Goal: Information Seeking & Learning: Learn about a topic

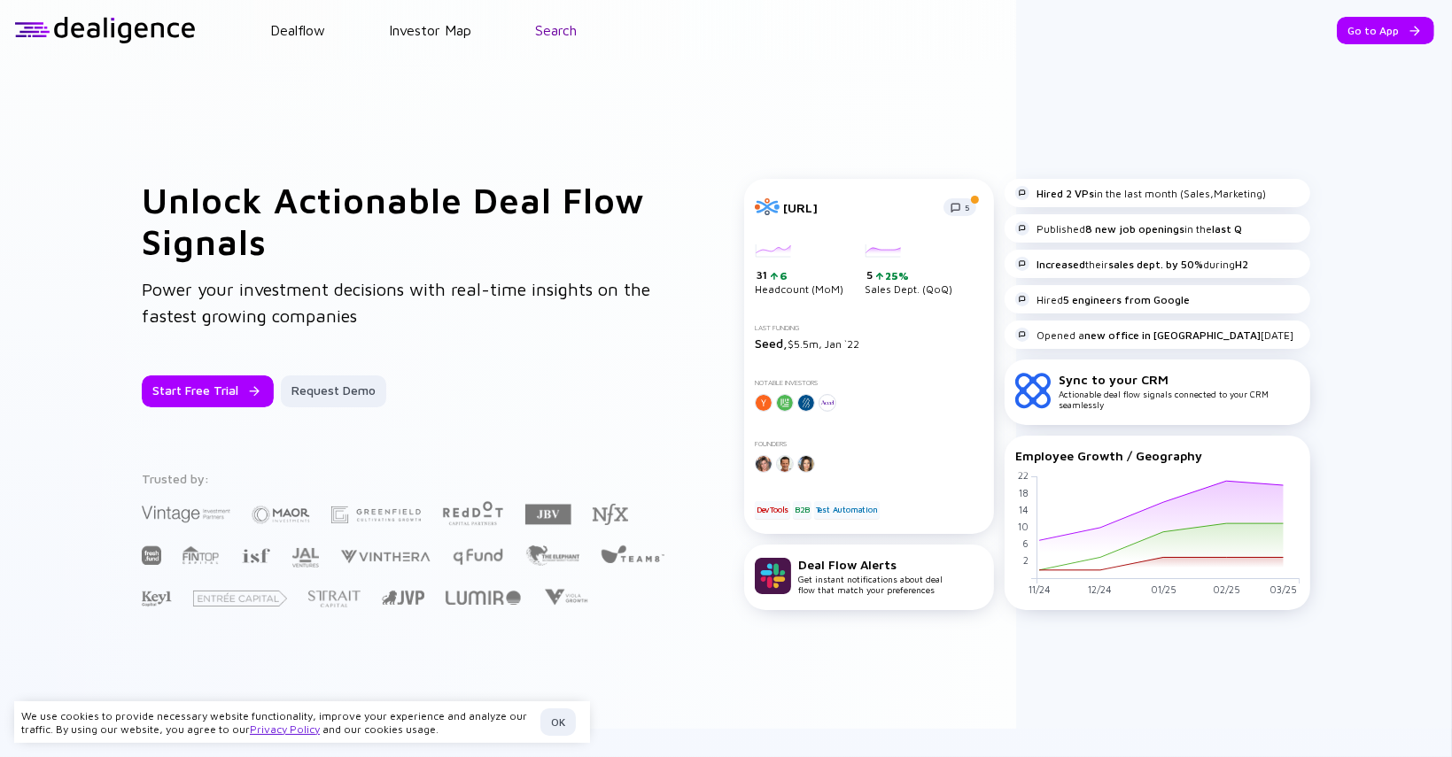
click at [538, 35] on link "Search" at bounding box center [556, 30] width 42 height 16
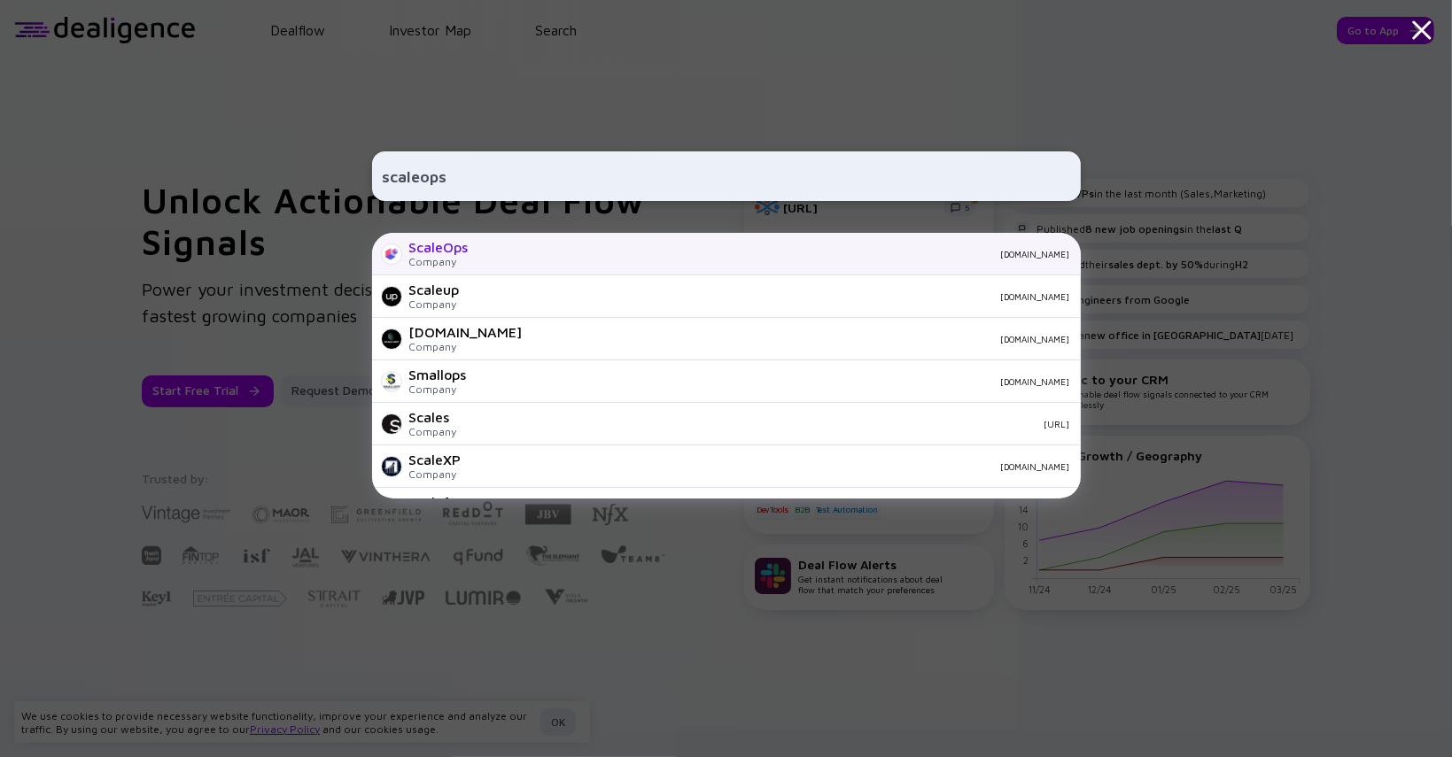
type input "scaleops"
click at [564, 252] on div "[DOMAIN_NAME]" at bounding box center [776, 254] width 587 height 11
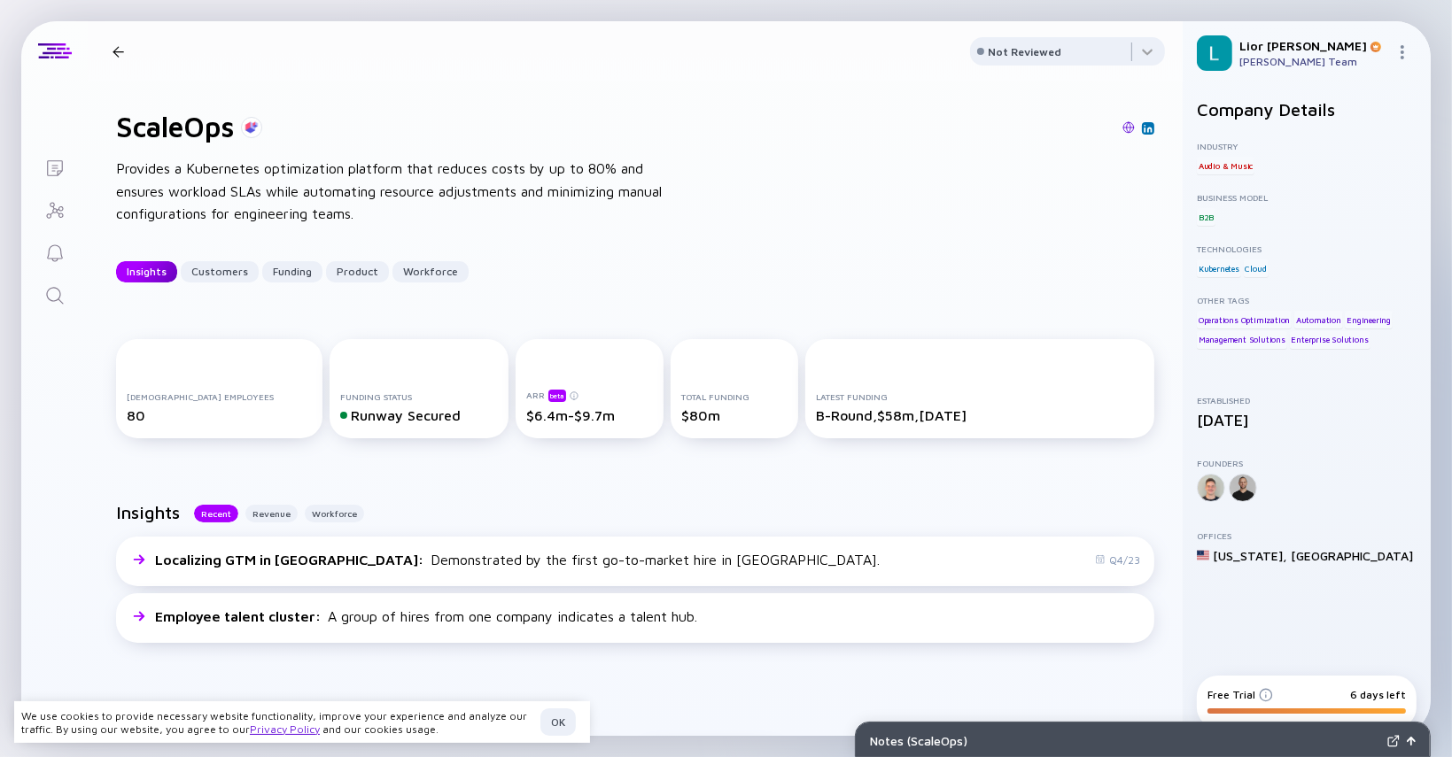
click at [147, 271] on div "Insights" at bounding box center [146, 271] width 61 height 27
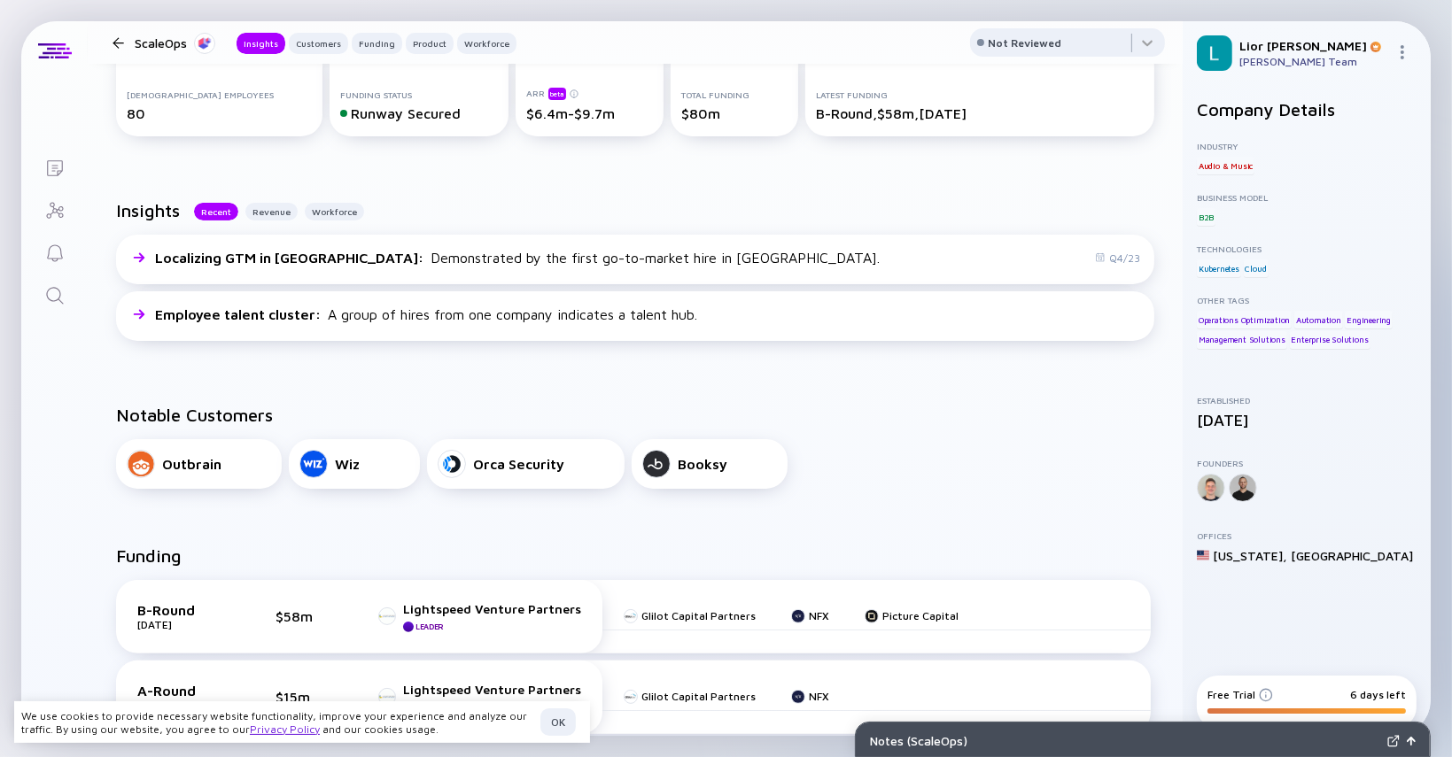
scroll to position [303, 0]
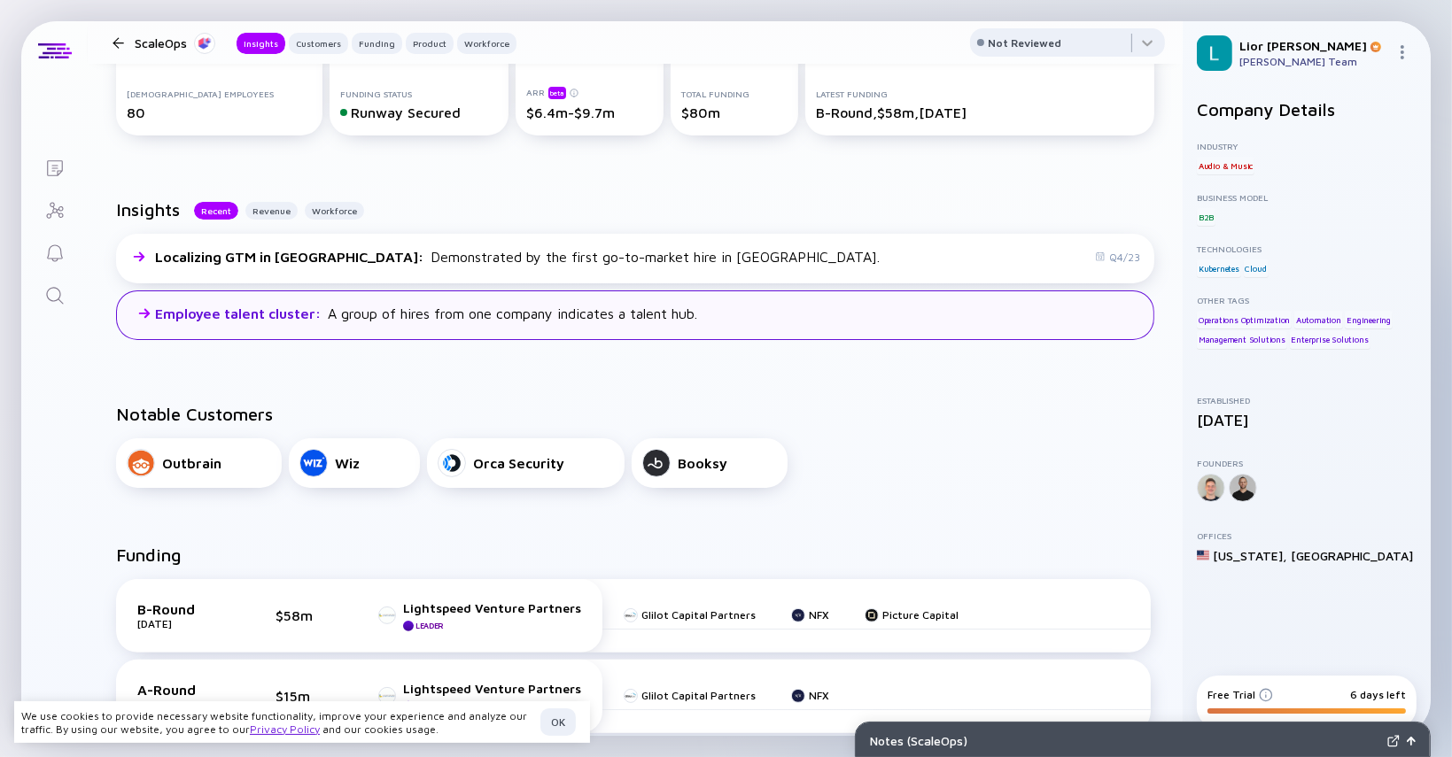
click at [452, 325] on div "Employee talent cluster : A group of hires from one company indicates a talent …" at bounding box center [635, 316] width 1038 height 50
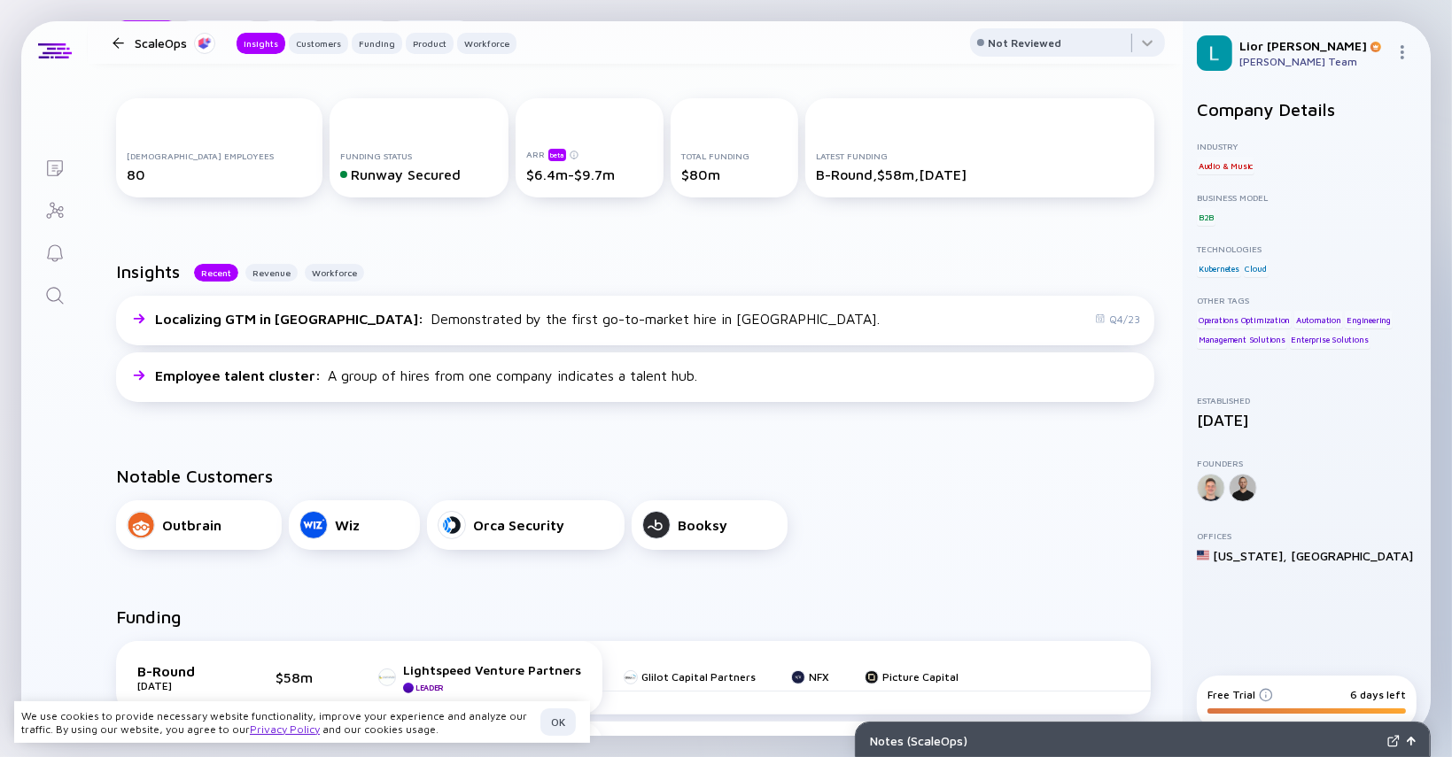
scroll to position [152, 0]
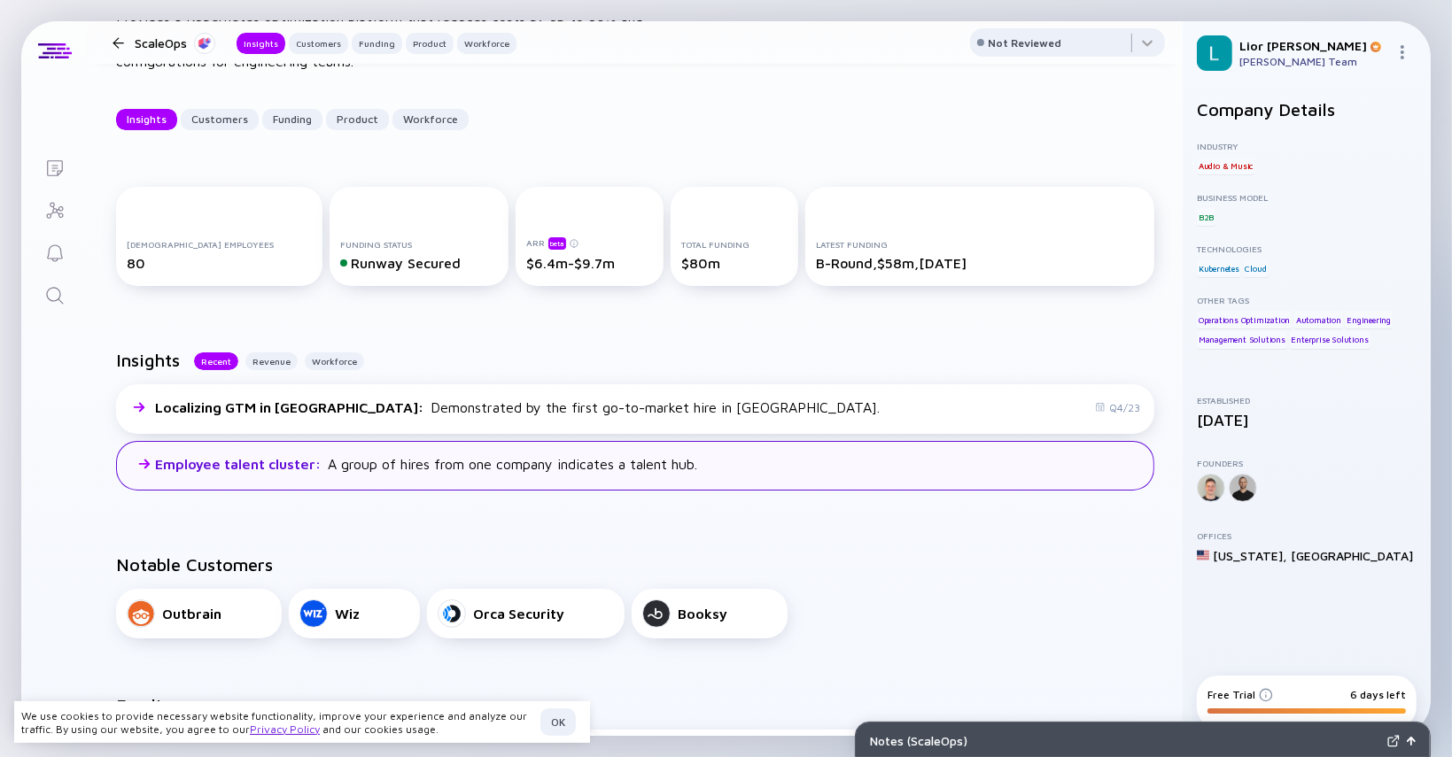
click at [472, 461] on div "Employee talent cluster : A group of hires from one company indicates a talent …" at bounding box center [426, 464] width 542 height 16
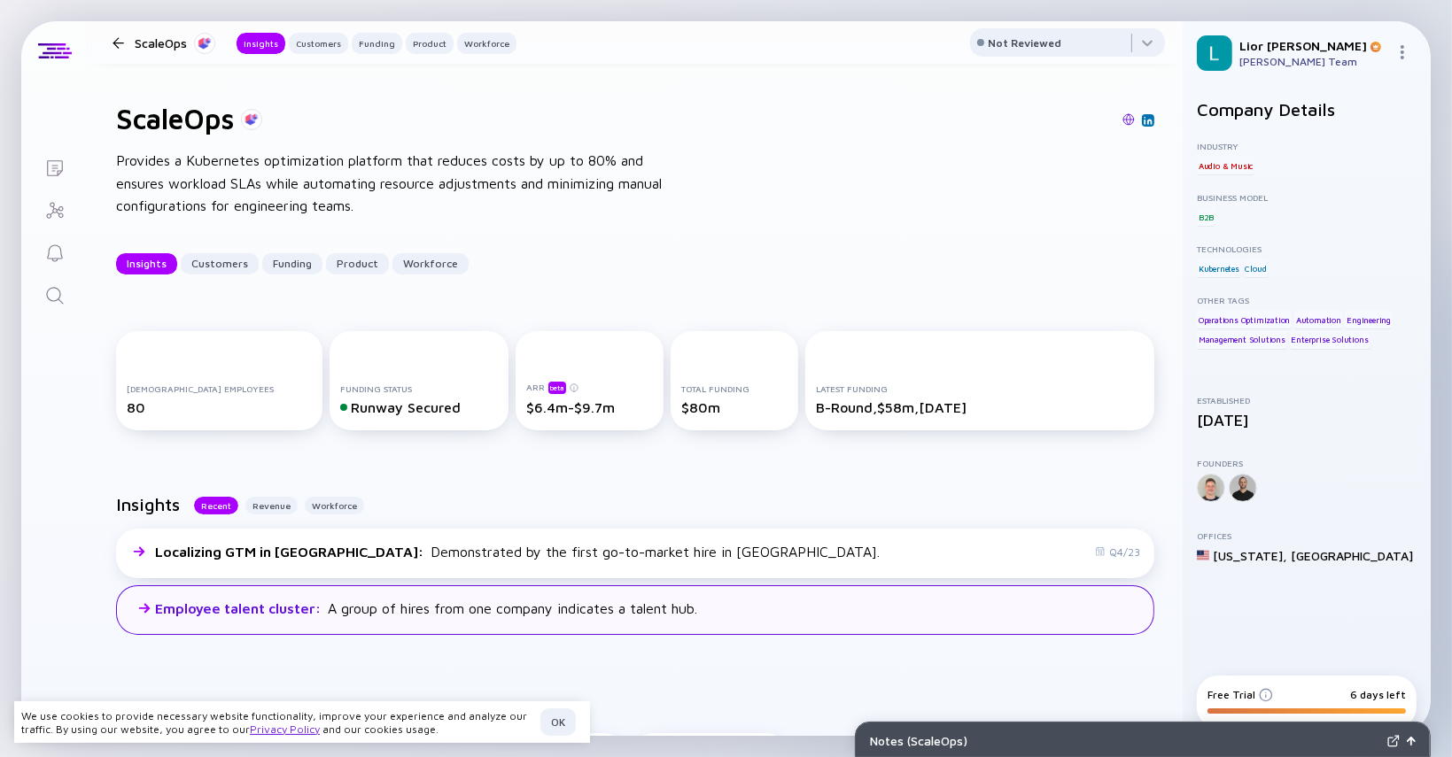
scroll to position [0, 0]
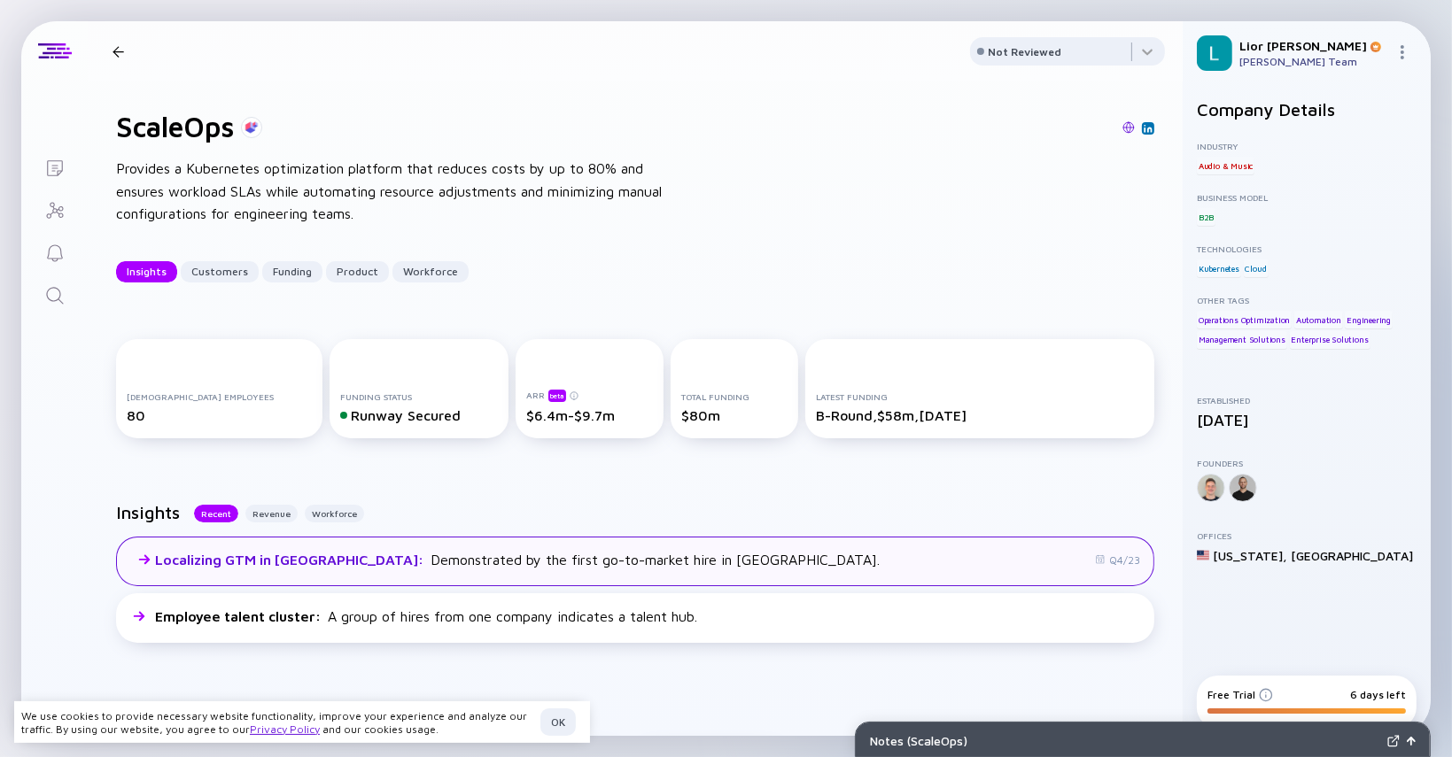
click at [547, 568] on div "Localizing GTM in [GEOGRAPHIC_DATA] : Demonstrated by the first go-to-market hi…" at bounding box center [517, 560] width 725 height 16
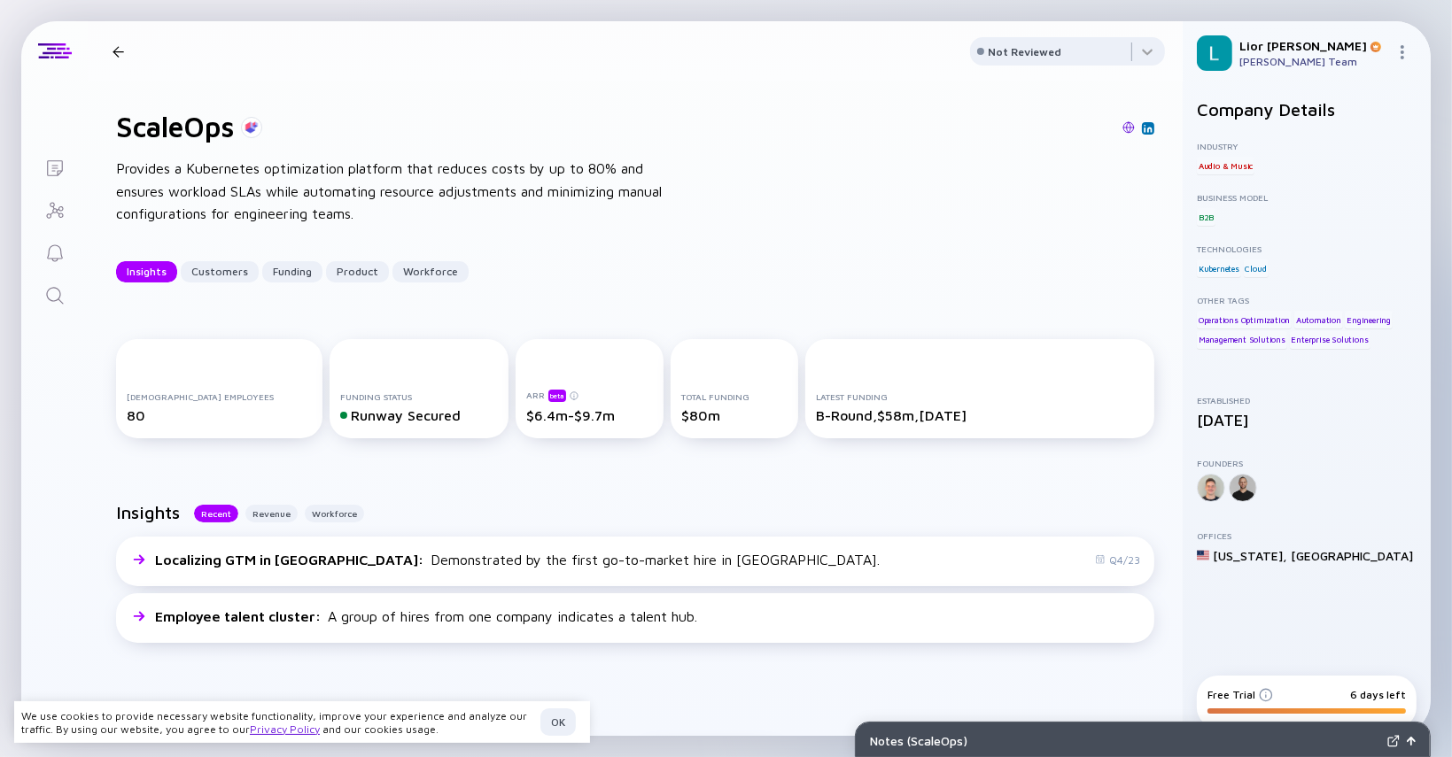
click at [125, 55] on div at bounding box center [118, 52] width 26 height 12
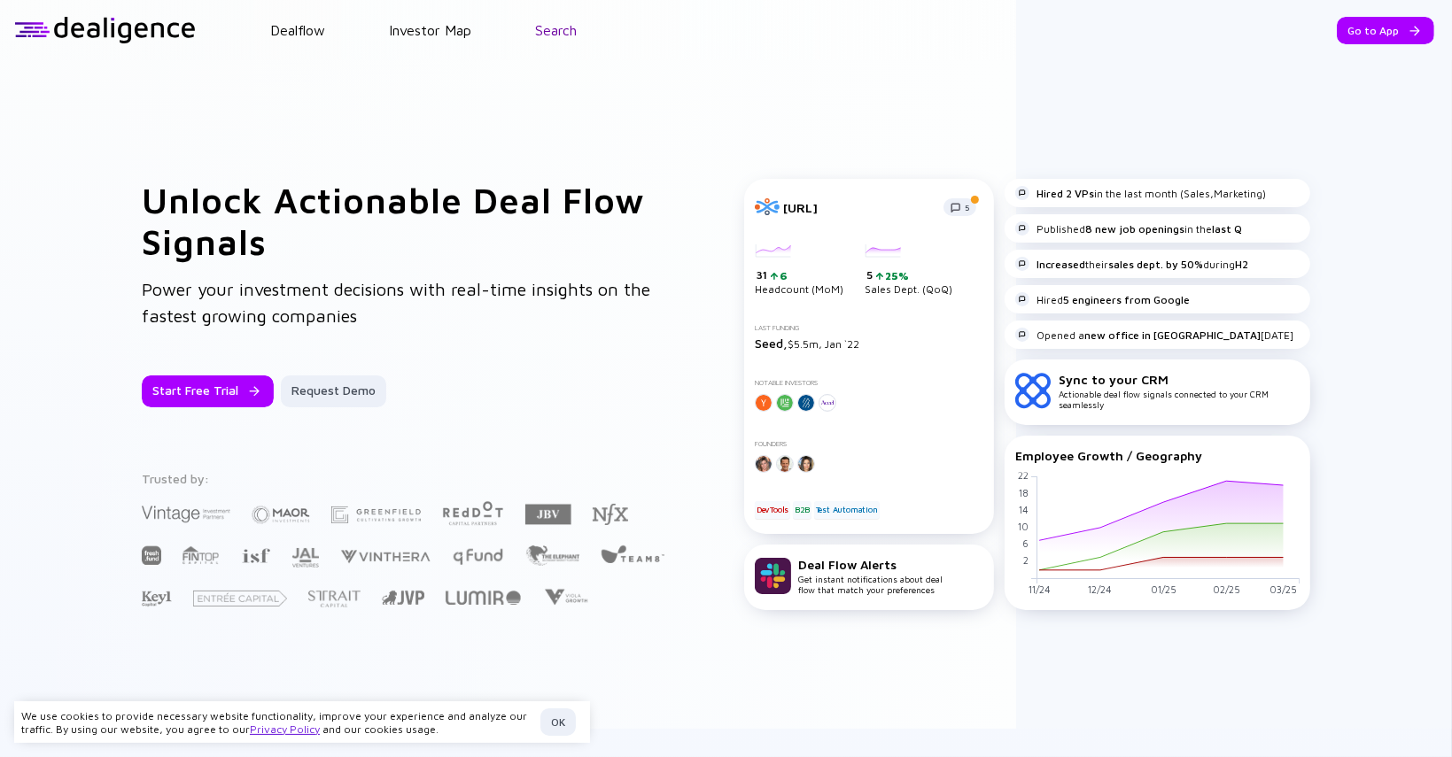
click at [566, 35] on link "Search" at bounding box center [556, 30] width 42 height 16
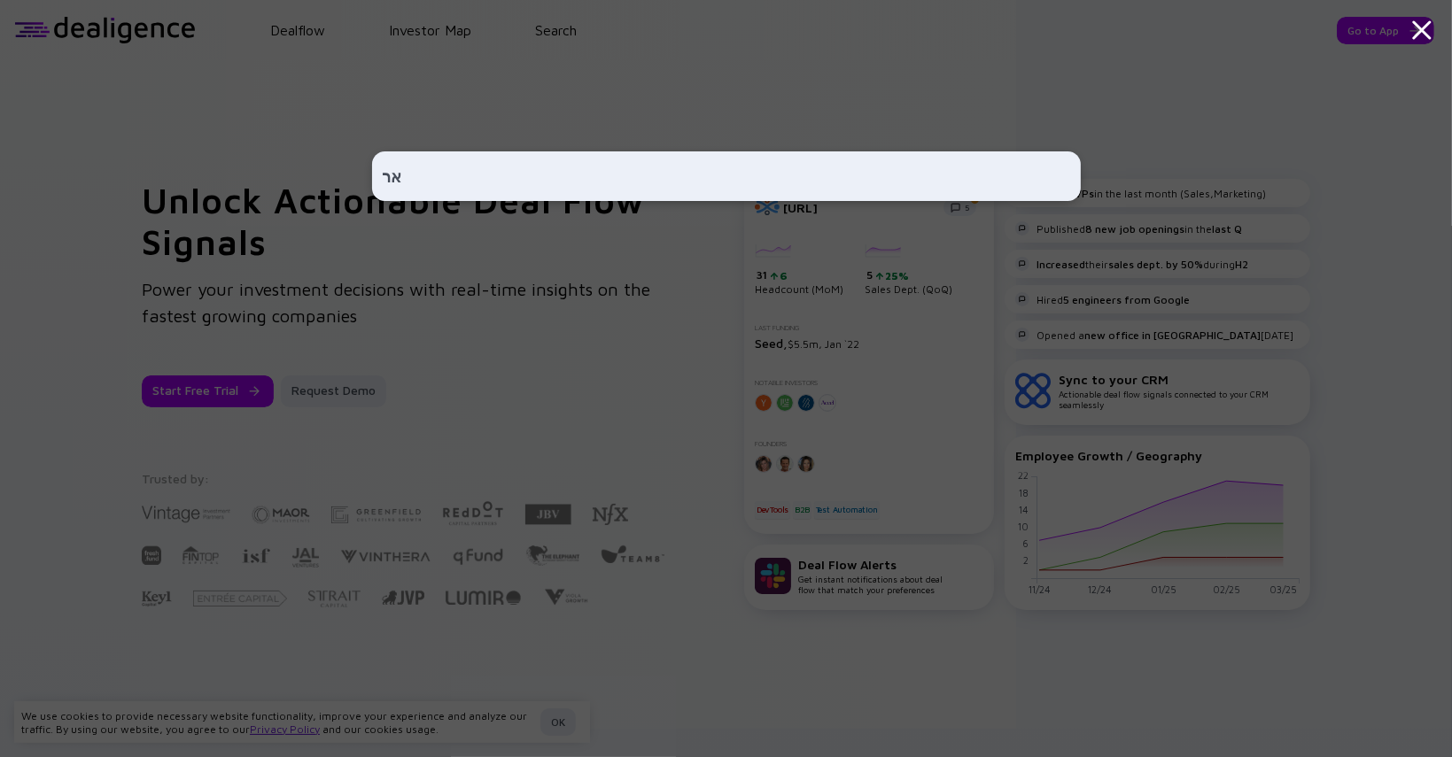
type input "א"
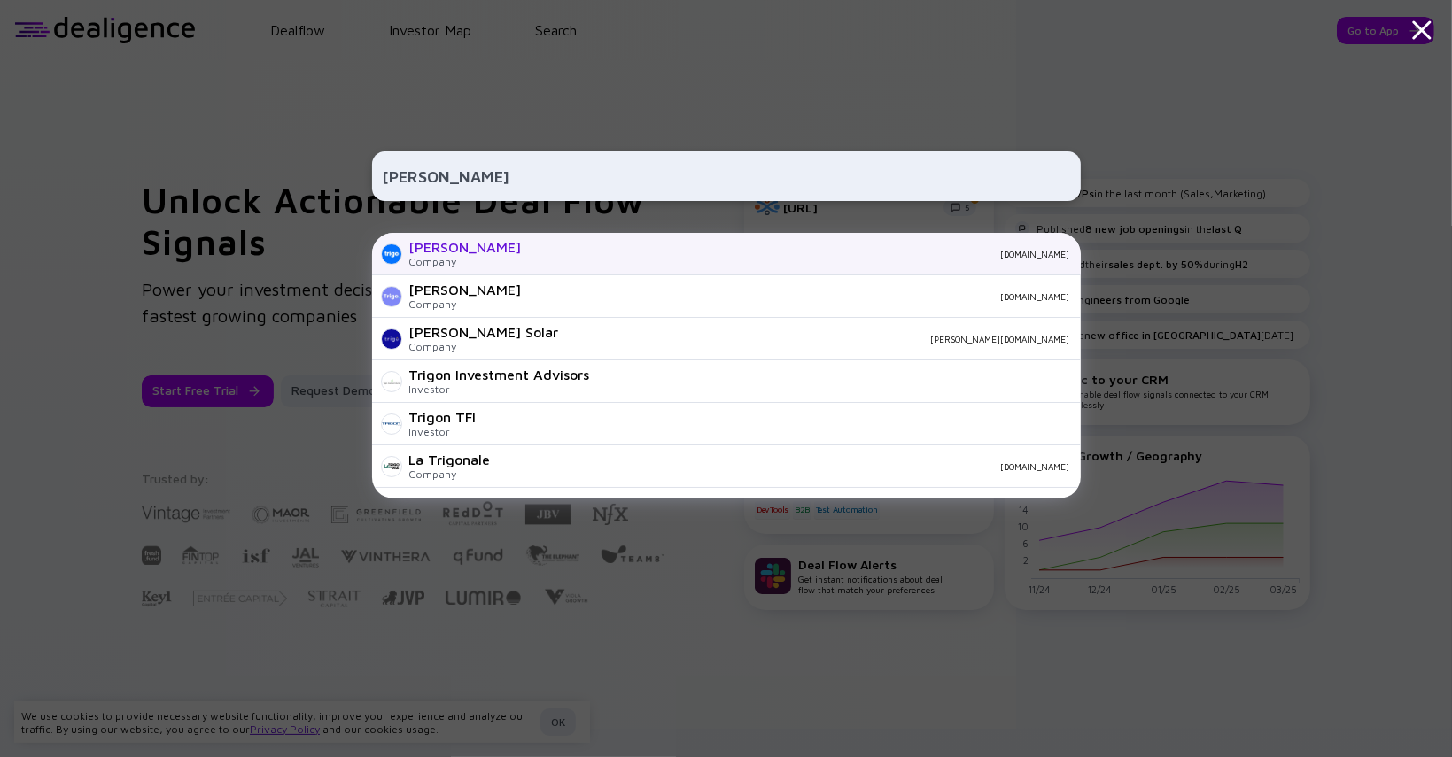
type input "[PERSON_NAME]"
click at [610, 260] on div "[PERSON_NAME] Company [DOMAIN_NAME]" at bounding box center [726, 254] width 709 height 43
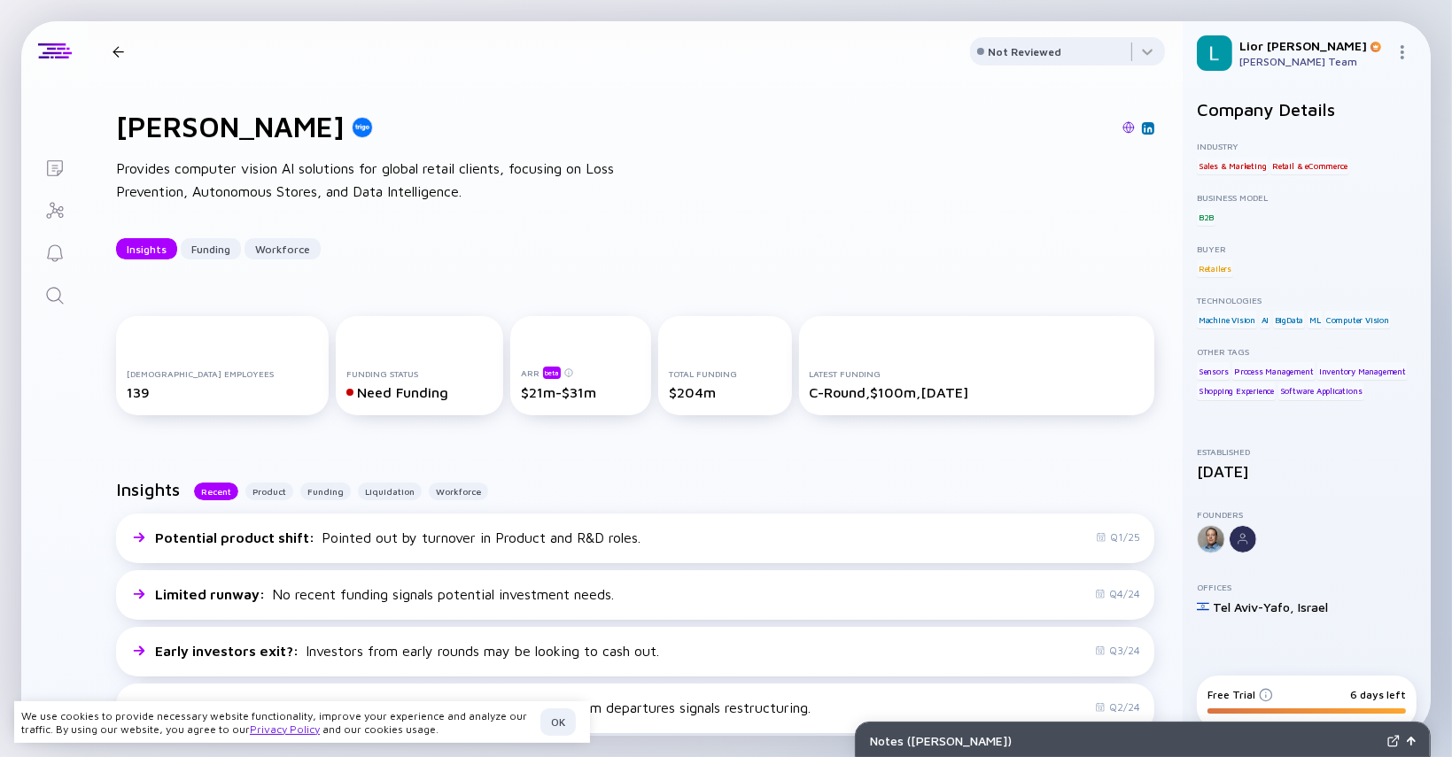
click at [113, 52] on div at bounding box center [118, 52] width 12 height 12
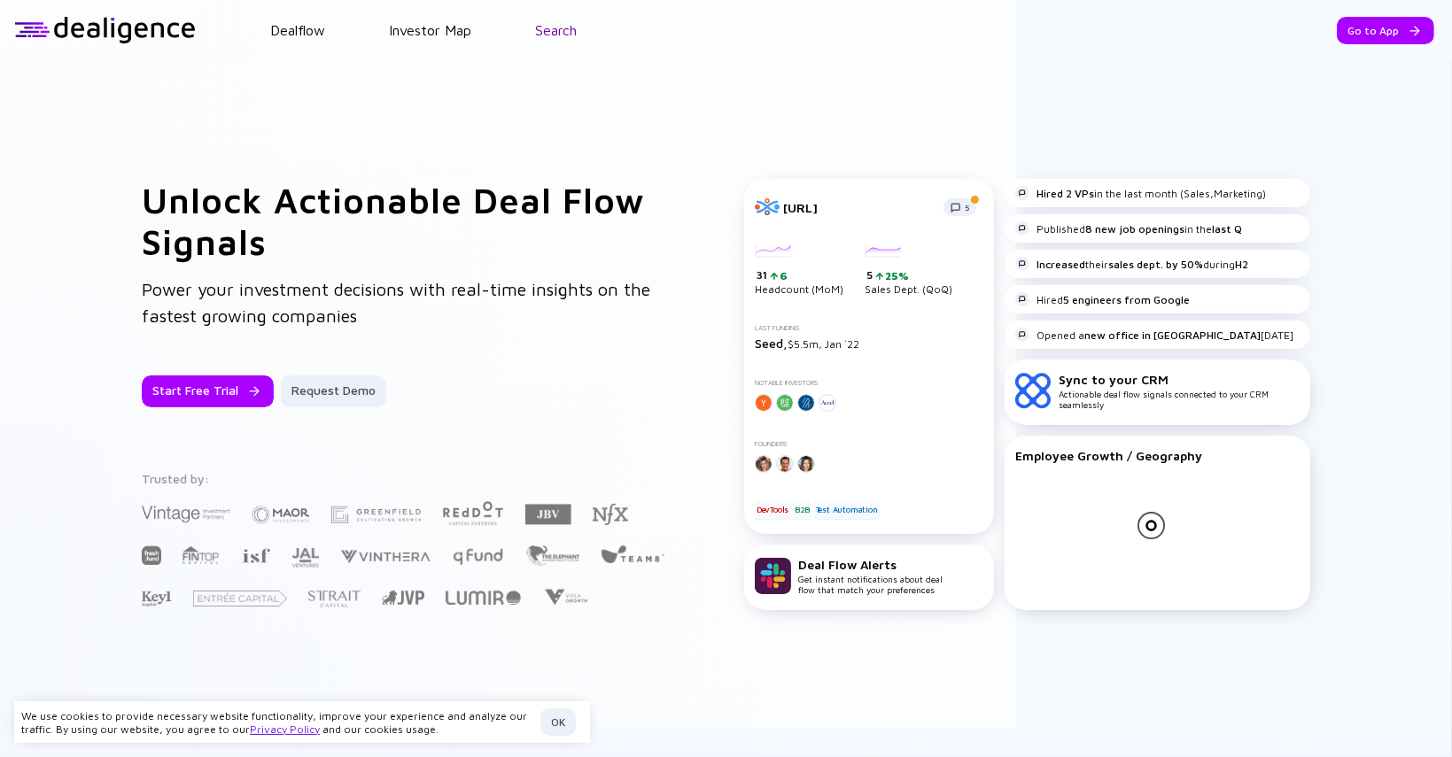
click at [564, 32] on link "Search" at bounding box center [556, 30] width 42 height 16
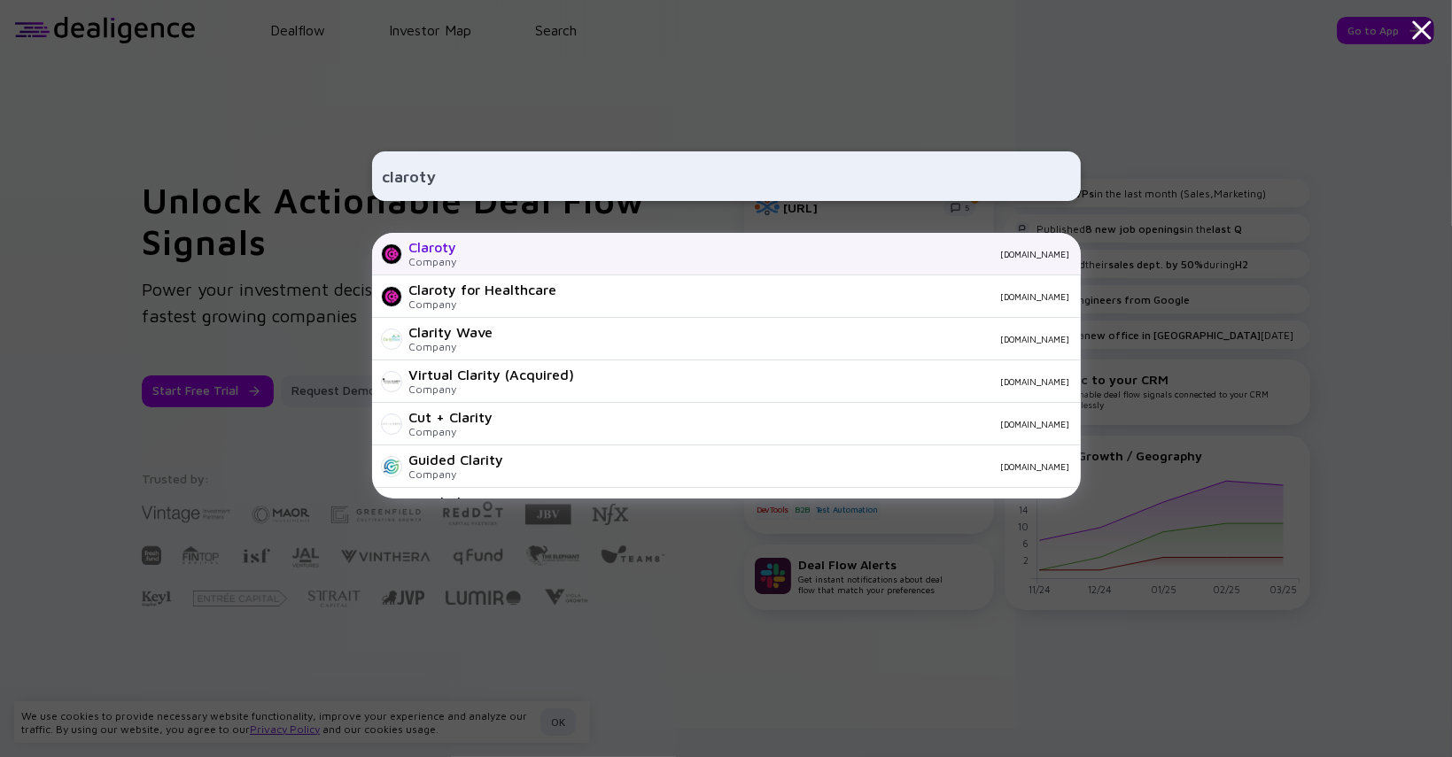
type input "claroty"
click at [511, 256] on div "[DOMAIN_NAME]" at bounding box center [770, 254] width 599 height 11
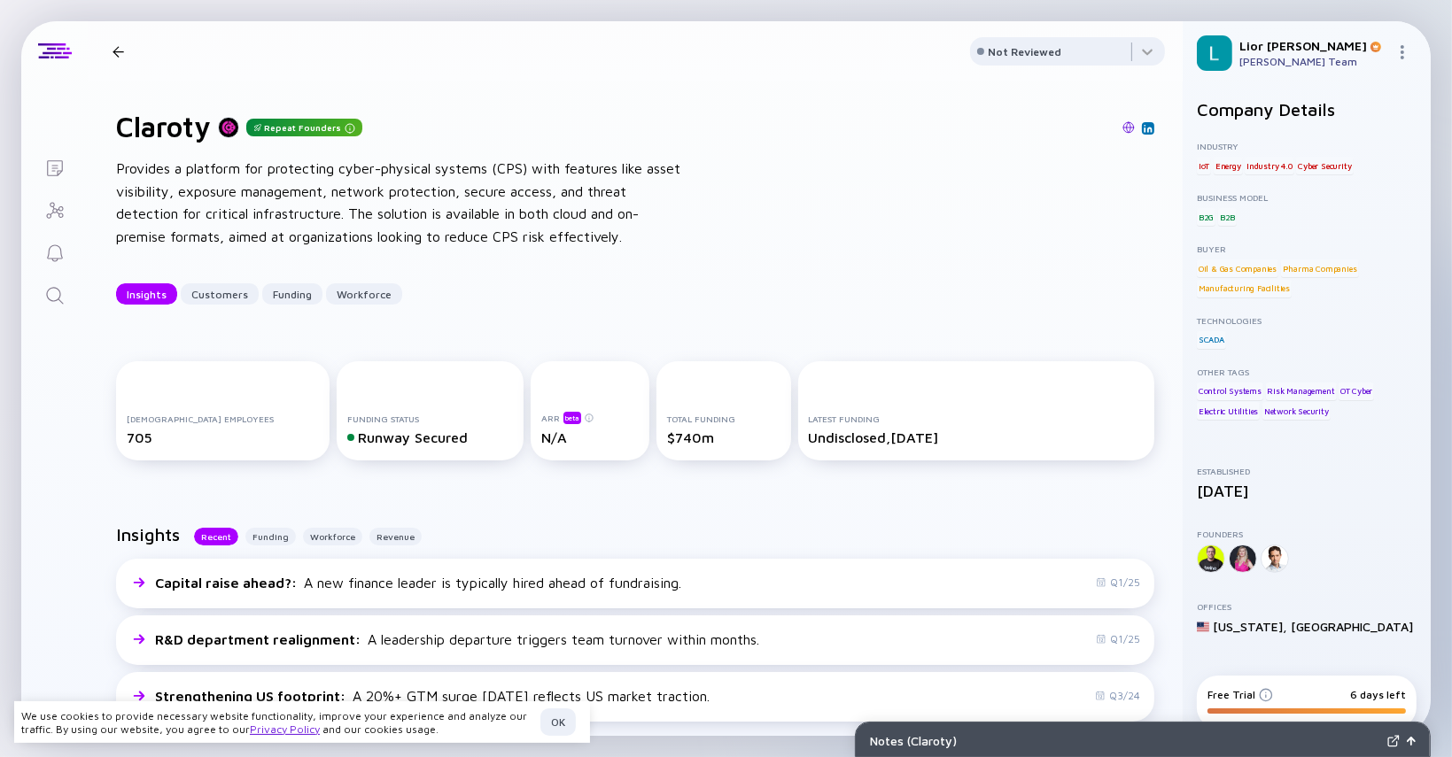
click at [116, 56] on div at bounding box center [118, 52] width 12 height 12
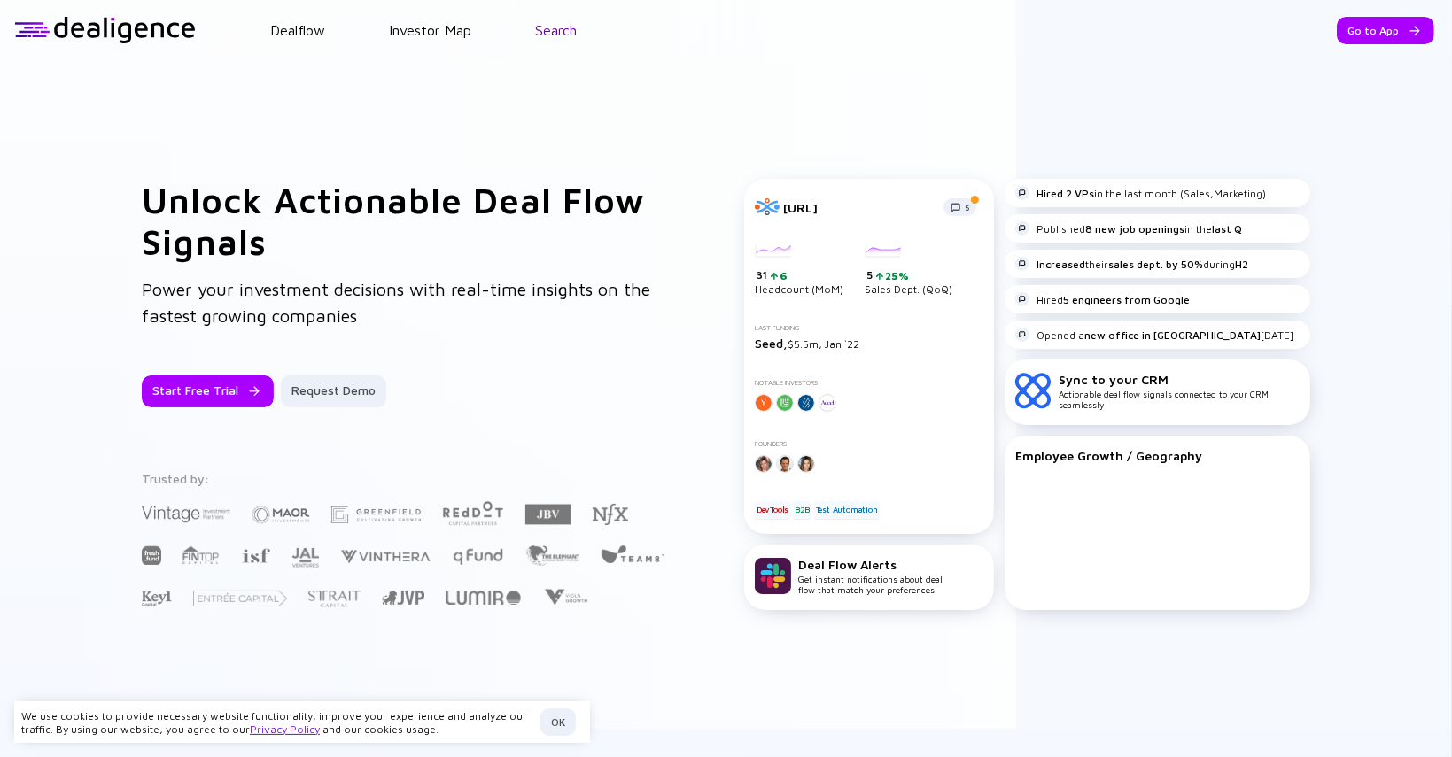
click at [565, 36] on link "Search" at bounding box center [556, 30] width 42 height 16
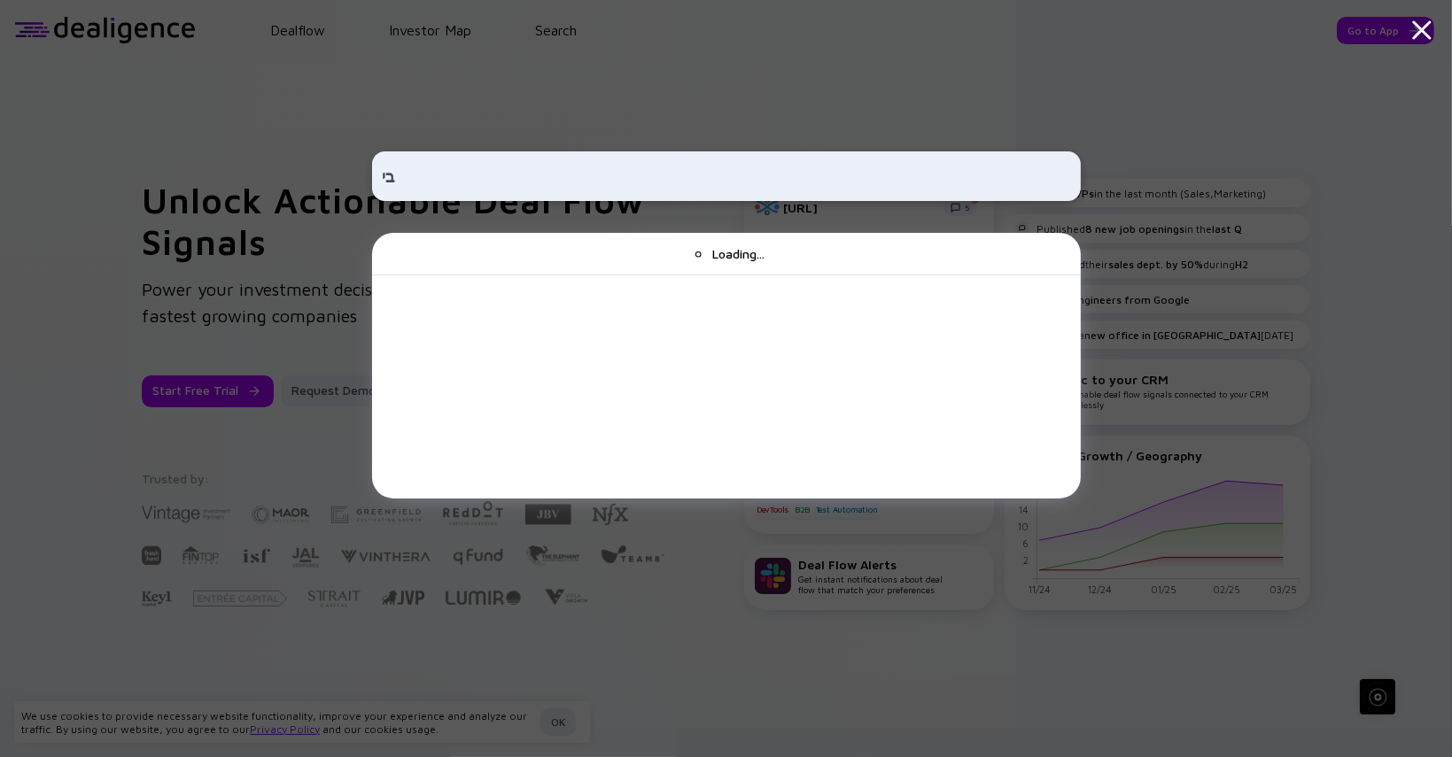
type input "ב"
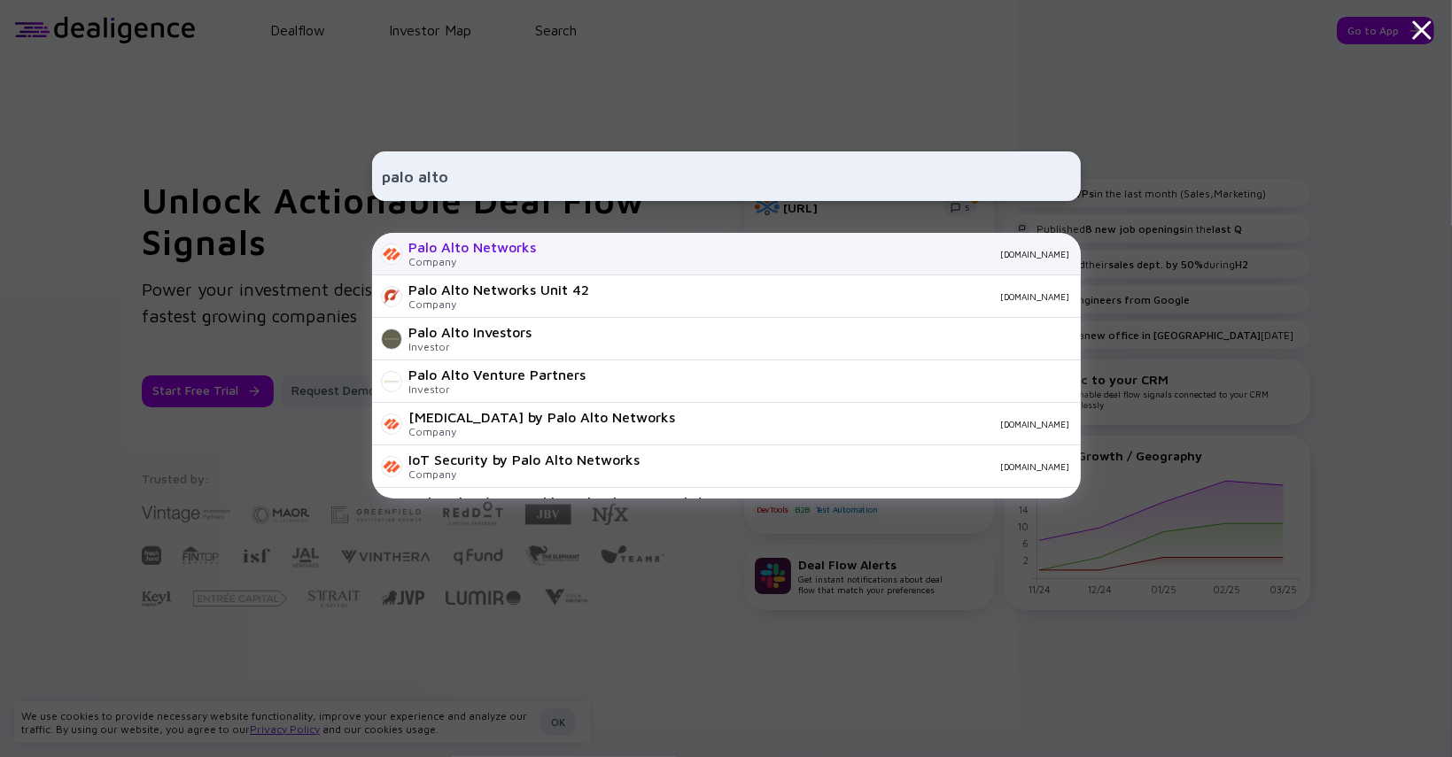
type input "palo alto"
click at [587, 243] on div "Palo Alto Networks Company [DOMAIN_NAME]" at bounding box center [726, 254] width 709 height 43
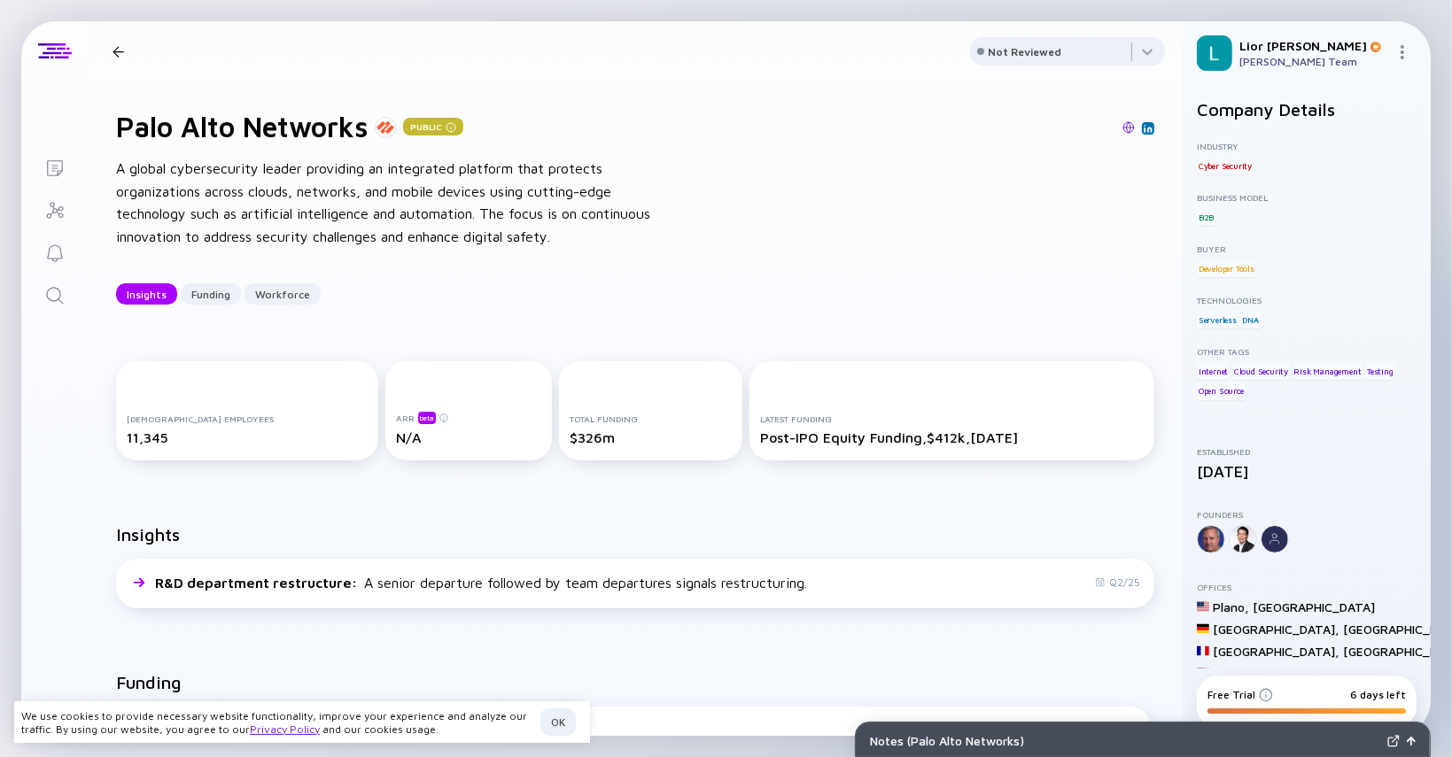
click at [120, 54] on div at bounding box center [118, 52] width 12 height 12
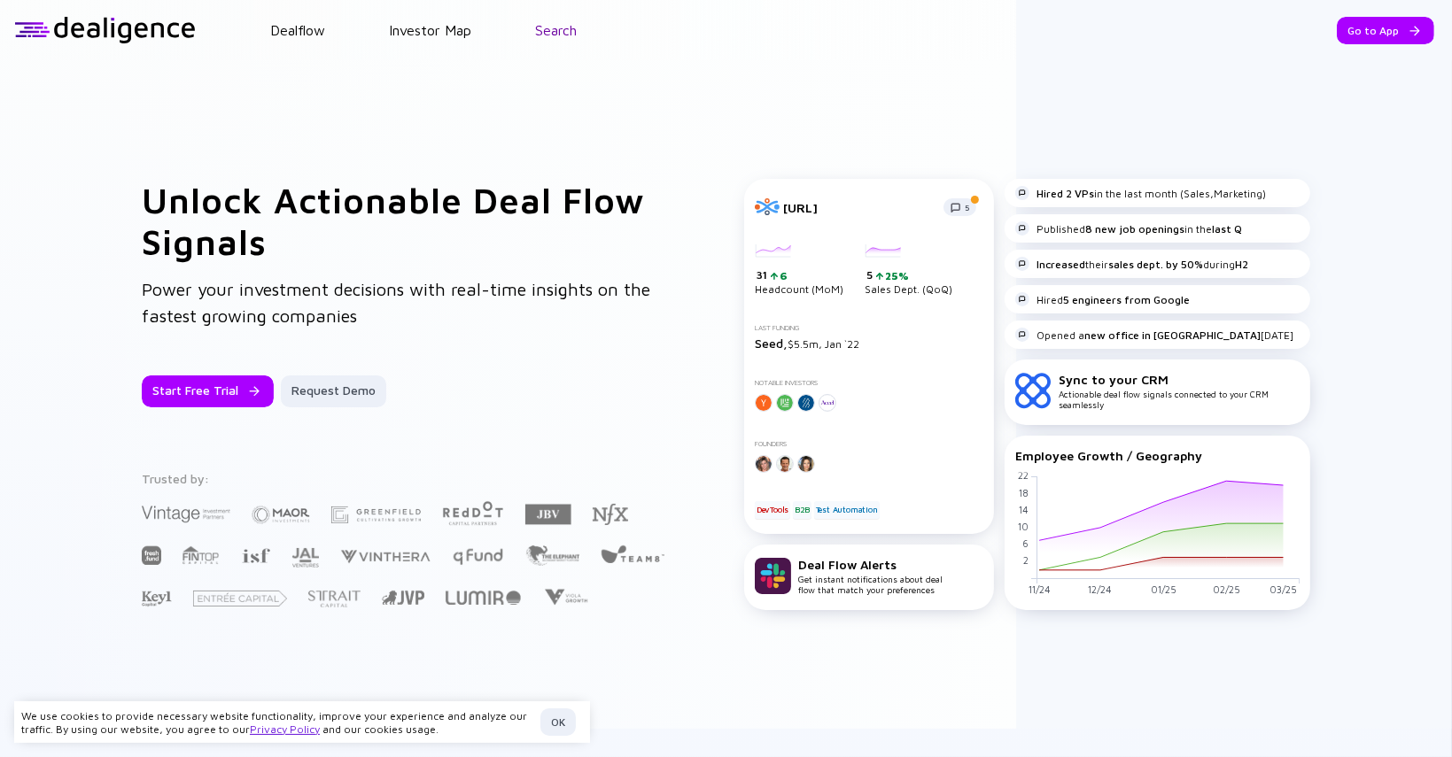
click at [551, 35] on link "Search" at bounding box center [556, 30] width 42 height 16
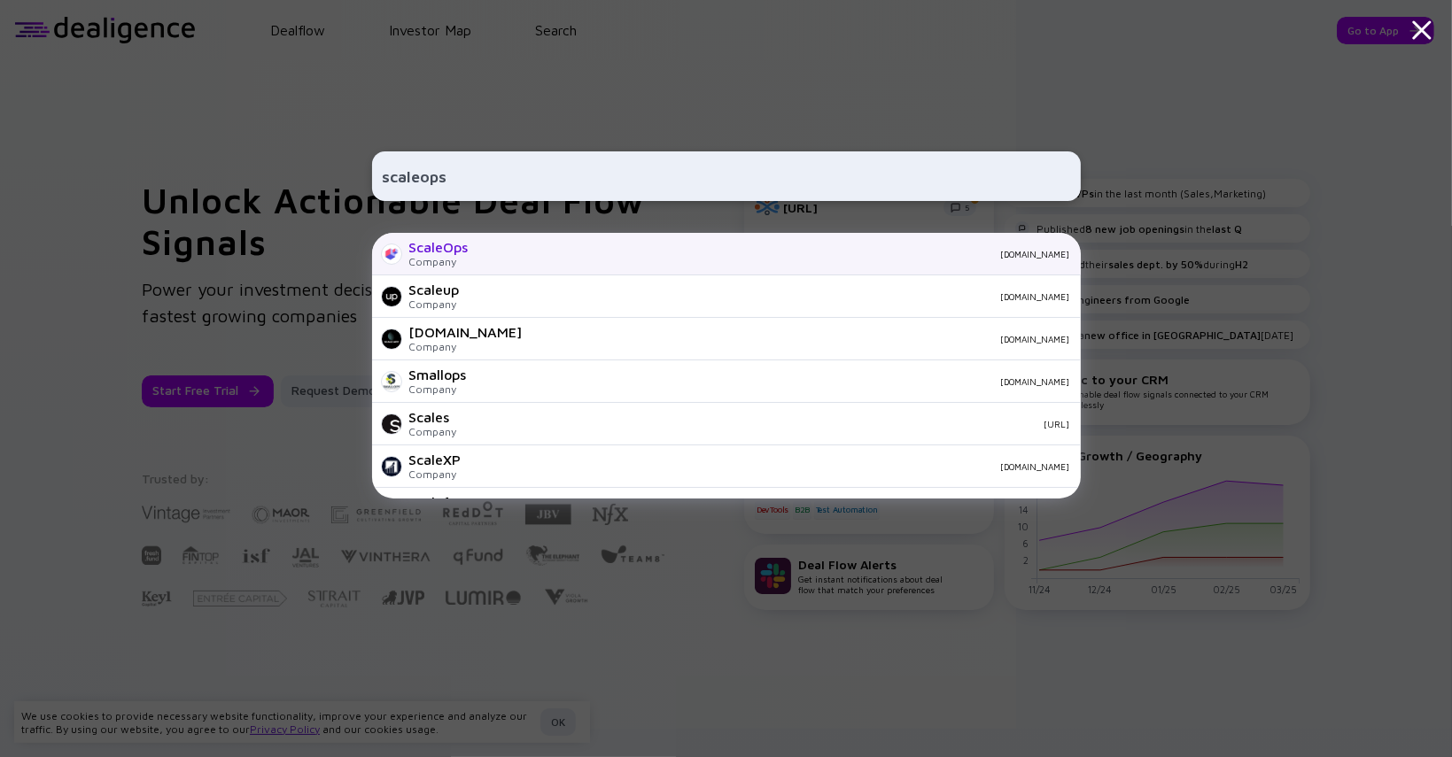
type input "scaleops"
click at [524, 251] on div "[DOMAIN_NAME]" at bounding box center [776, 254] width 587 height 11
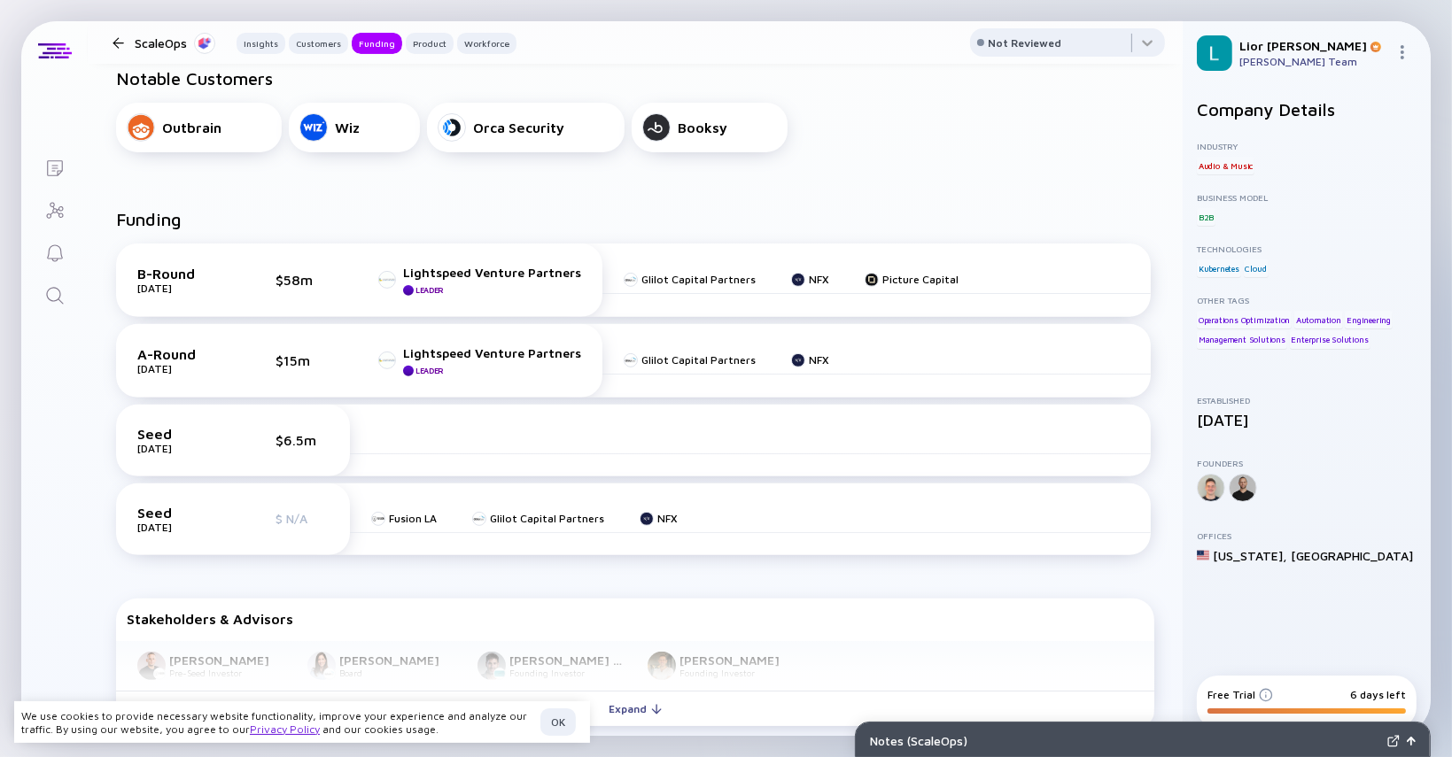
scroll to position [620, 0]
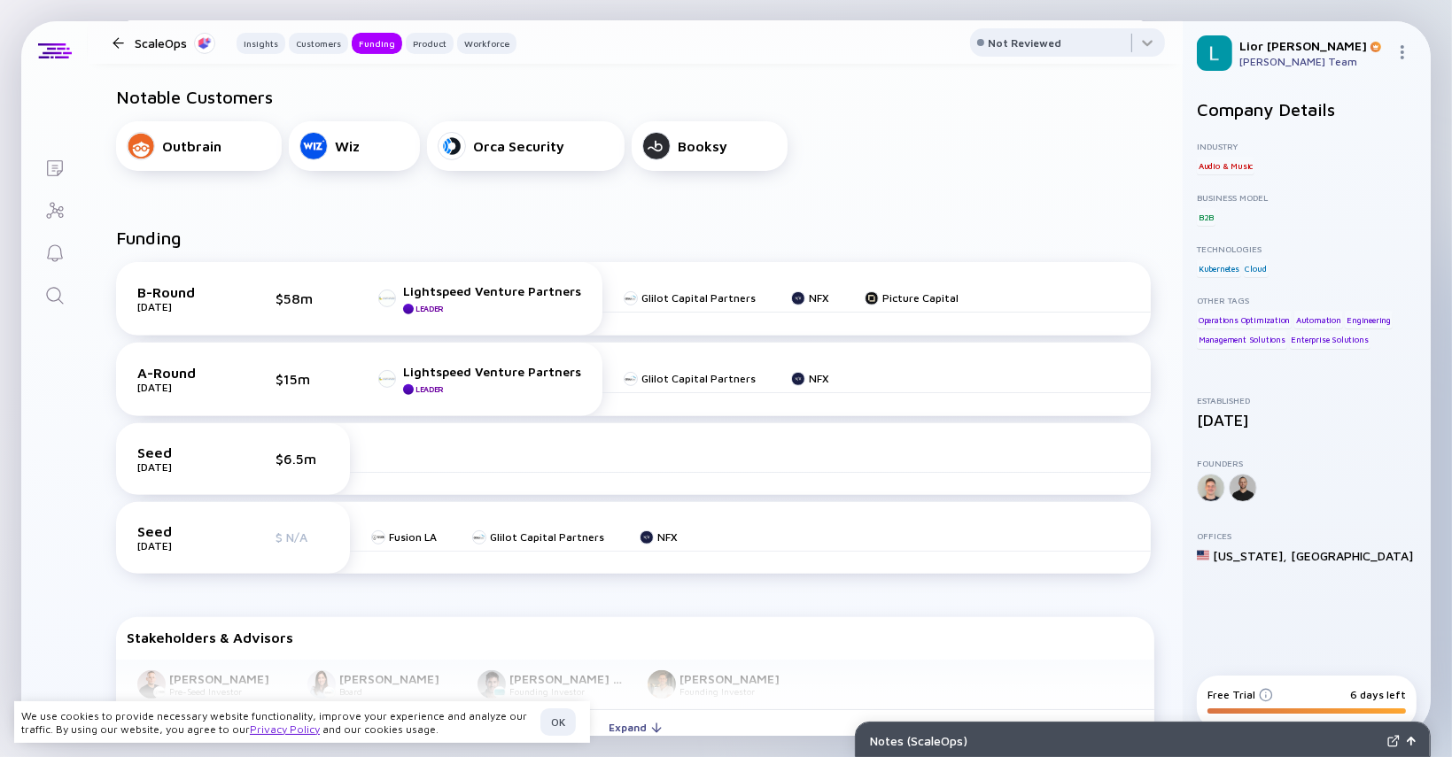
click at [113, 45] on div at bounding box center [118, 43] width 12 height 12
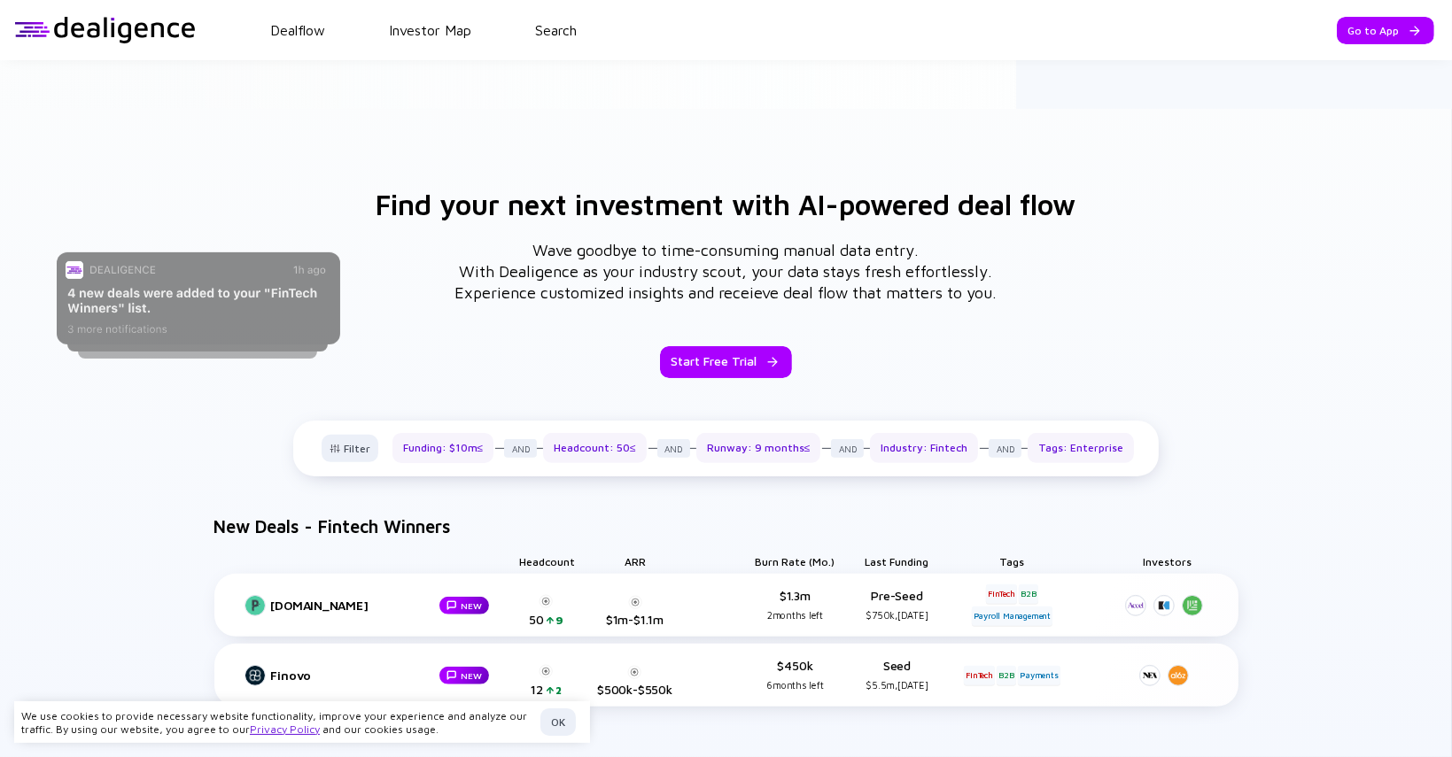
scroll to position [609, 0]
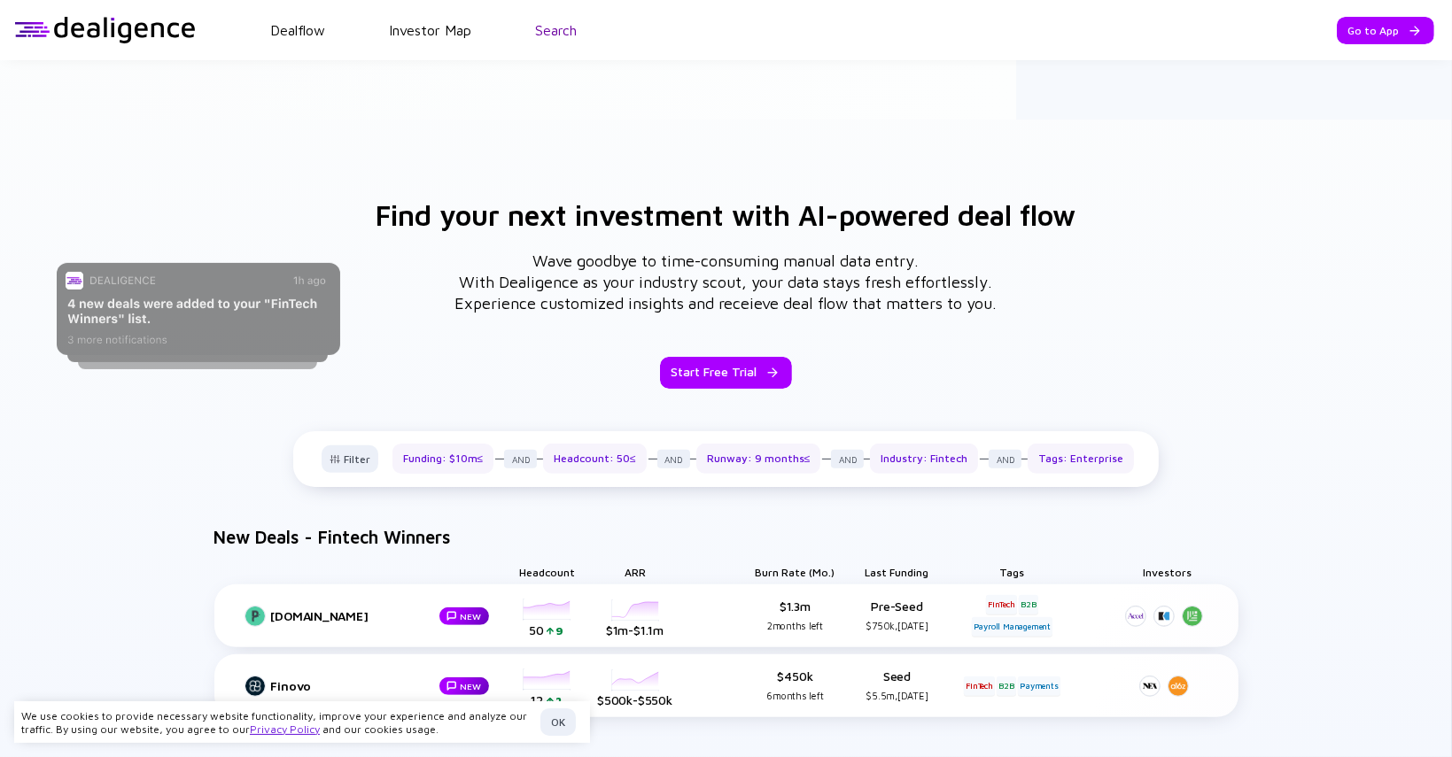
click at [570, 30] on link "Search" at bounding box center [556, 30] width 42 height 16
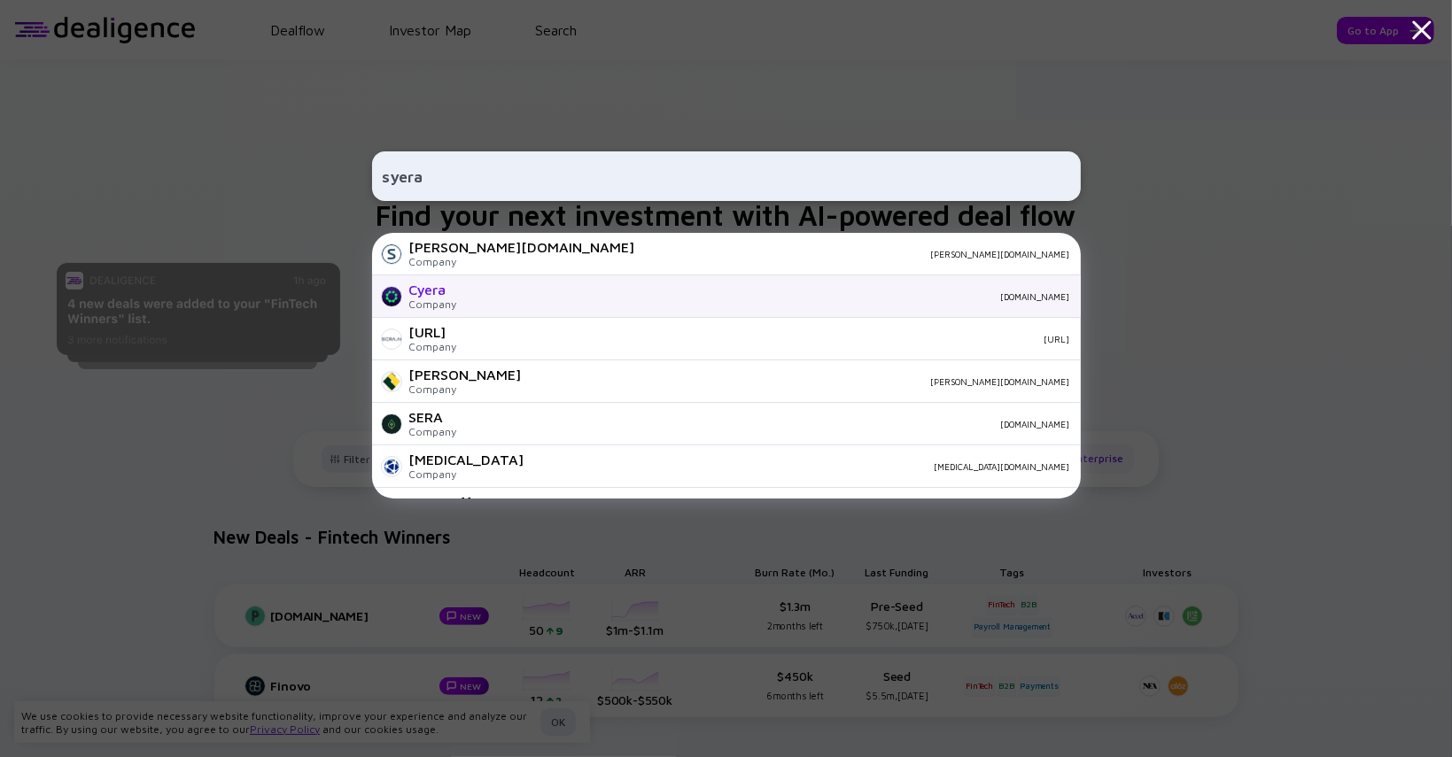
type input "syera"
click at [469, 302] on div "Cyera Company [DOMAIN_NAME]" at bounding box center [726, 296] width 709 height 43
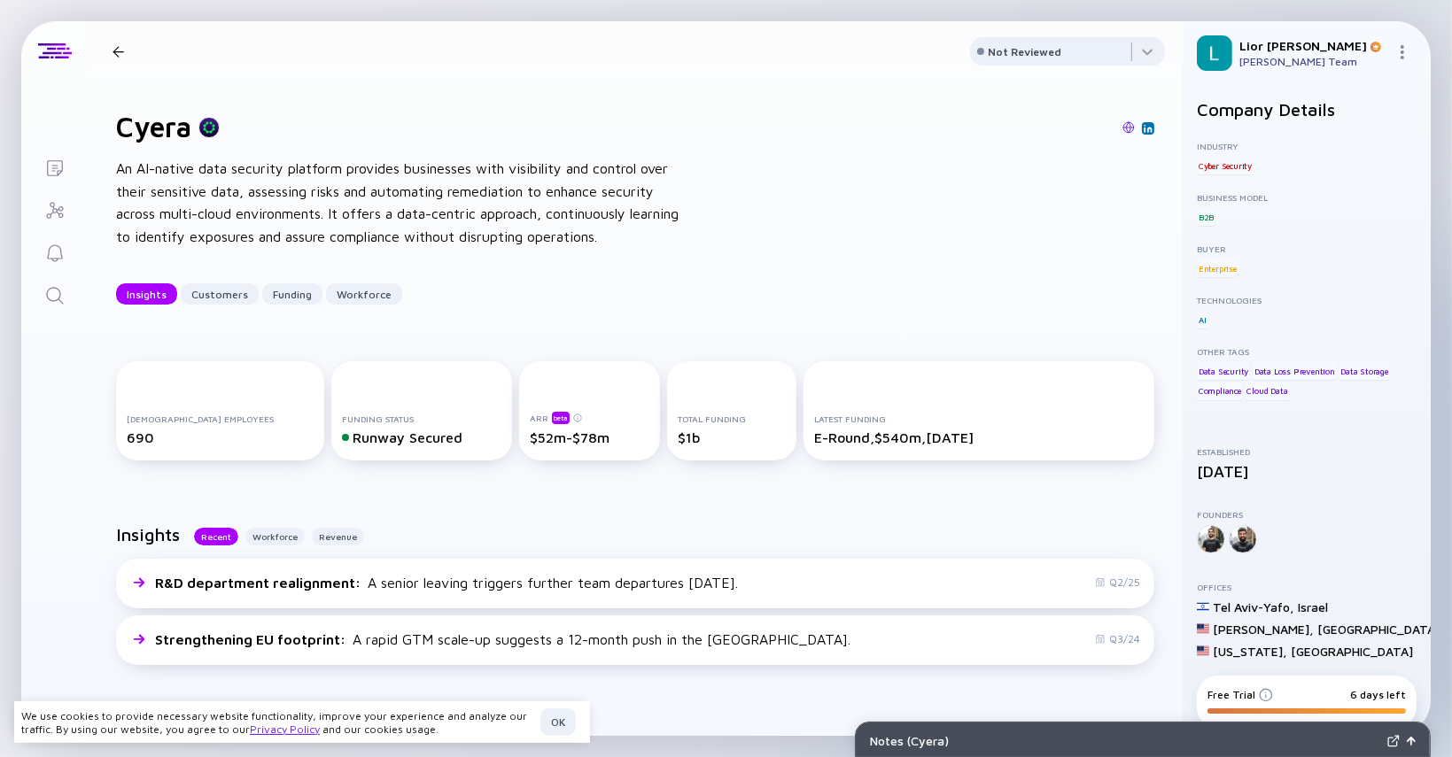
click at [129, 53] on div at bounding box center [118, 52] width 26 height 12
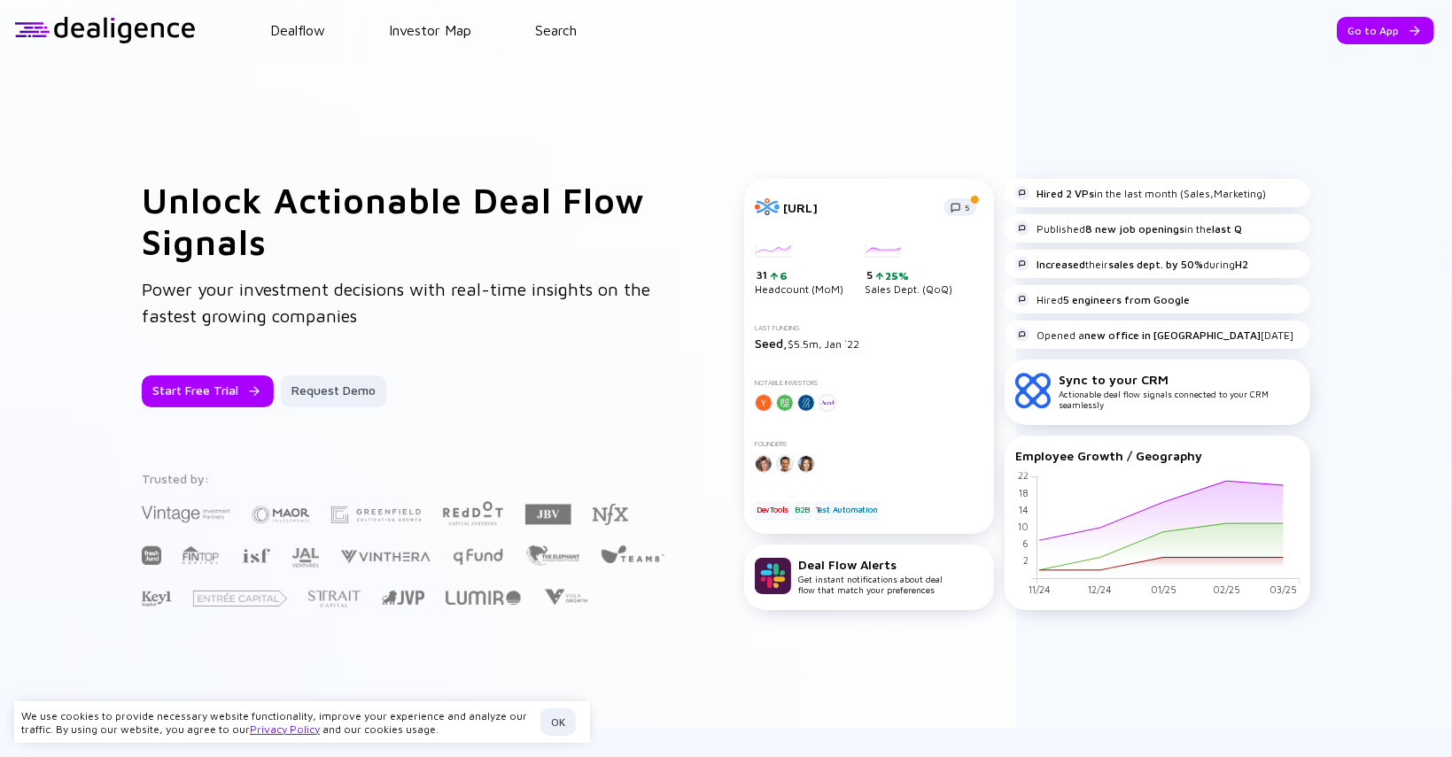
click at [524, 30] on div "Dealflow Investor Map Search" at bounding box center [824, 30] width 1256 height 16
click at [536, 19] on header "Dealflow Investor Map Search Go to App Dealflow Investor Map Go to App" at bounding box center [726, 30] width 1452 height 60
click at [549, 29] on link "Search" at bounding box center [556, 30] width 42 height 16
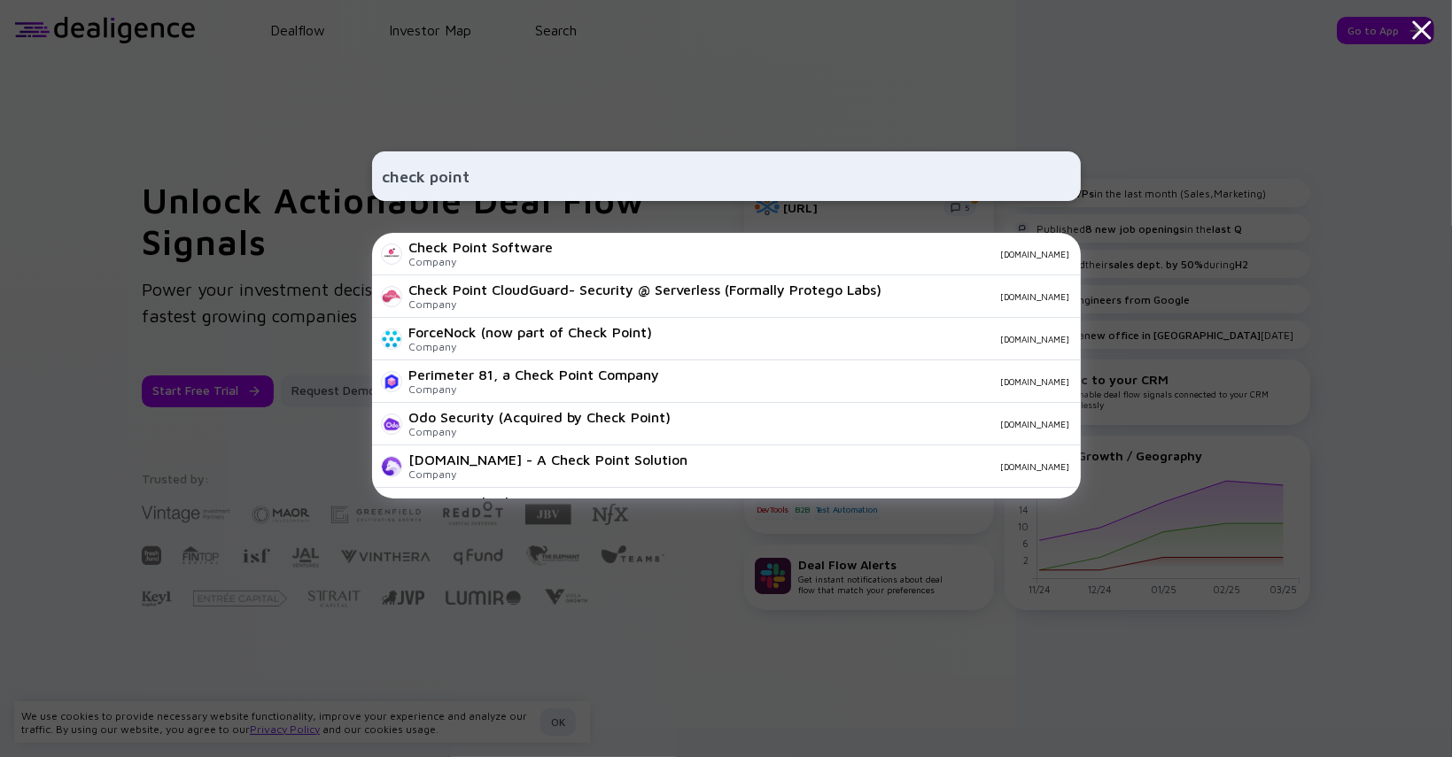
type input "check point"
click at [541, 270] on div "Check Point Software Company [DOMAIN_NAME]" at bounding box center [726, 254] width 709 height 43
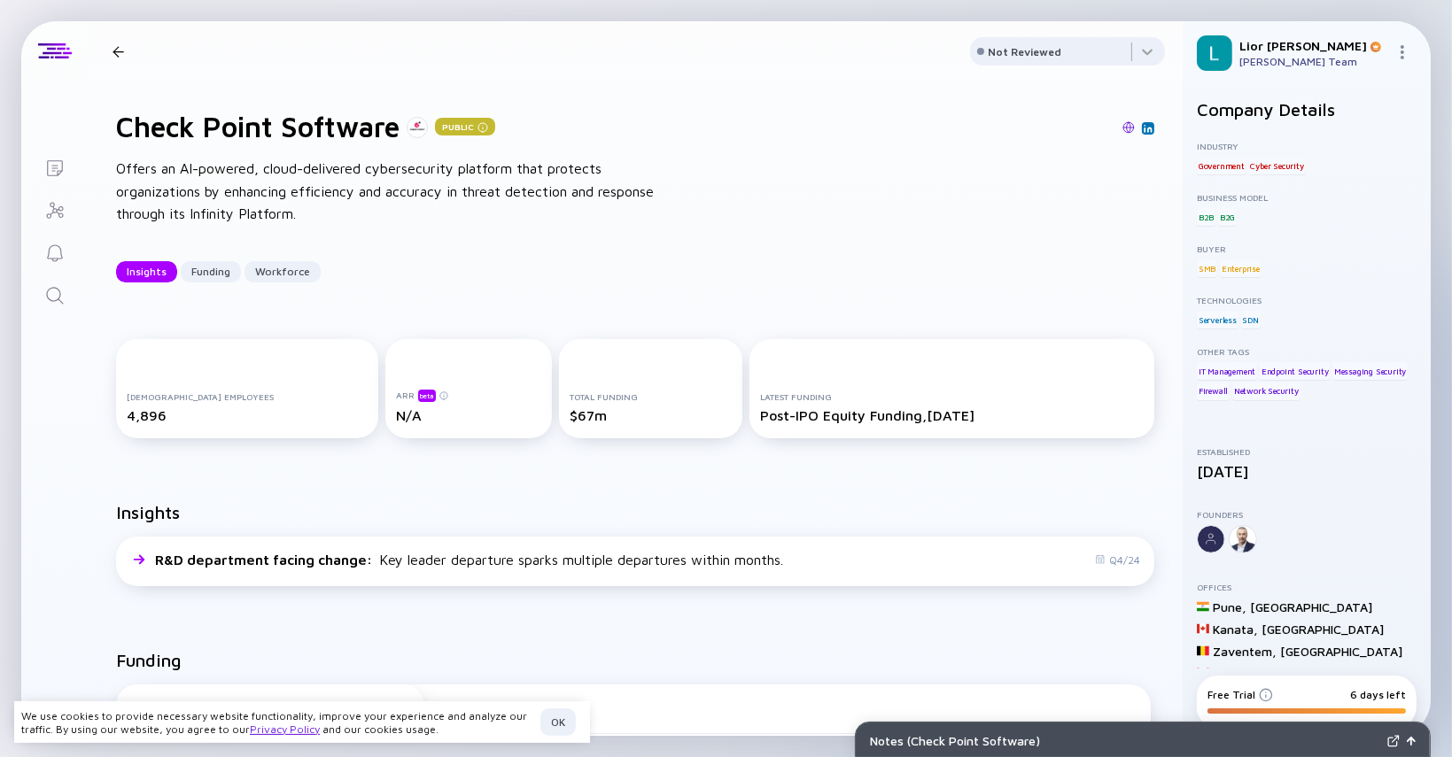
click at [117, 52] on div at bounding box center [118, 52] width 12 height 12
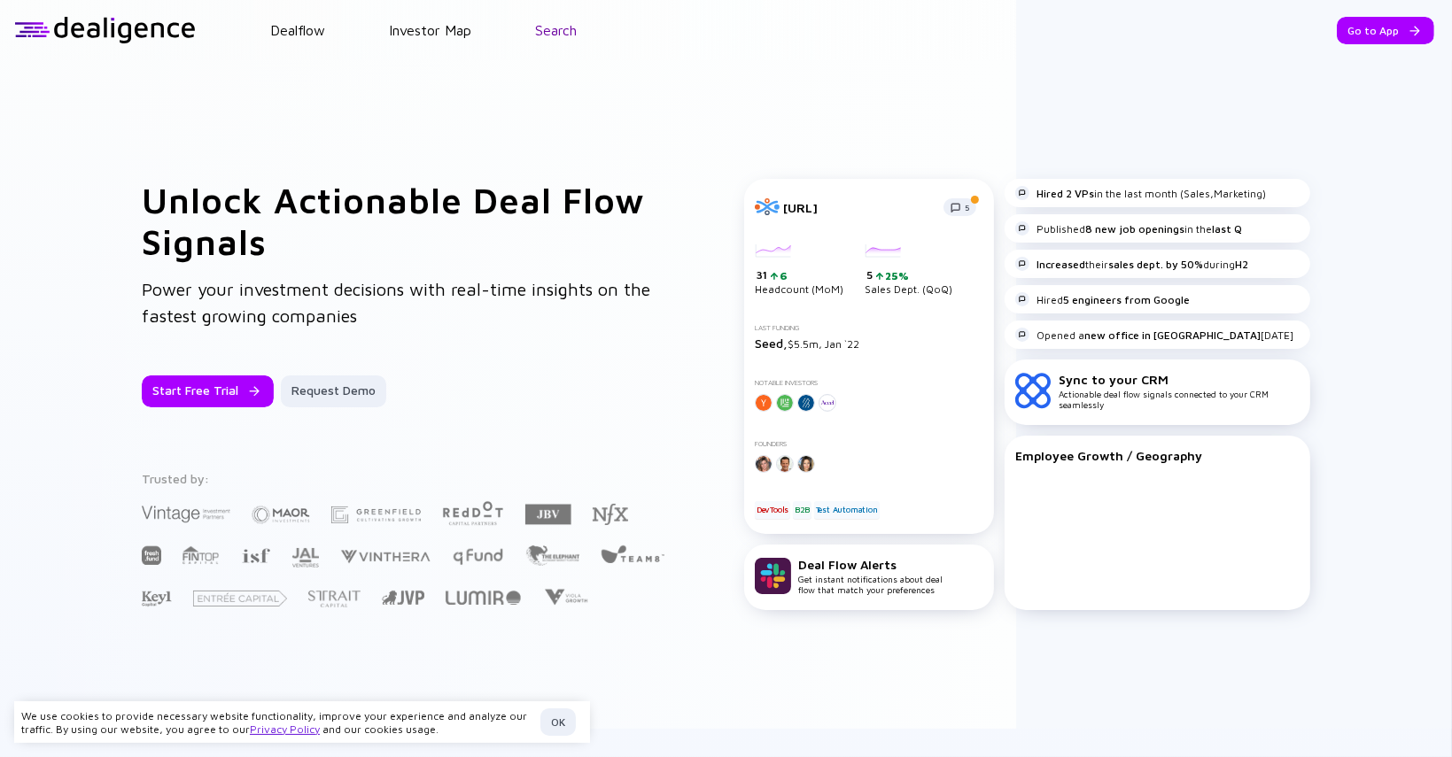
click at [560, 23] on link "Search" at bounding box center [556, 30] width 42 height 16
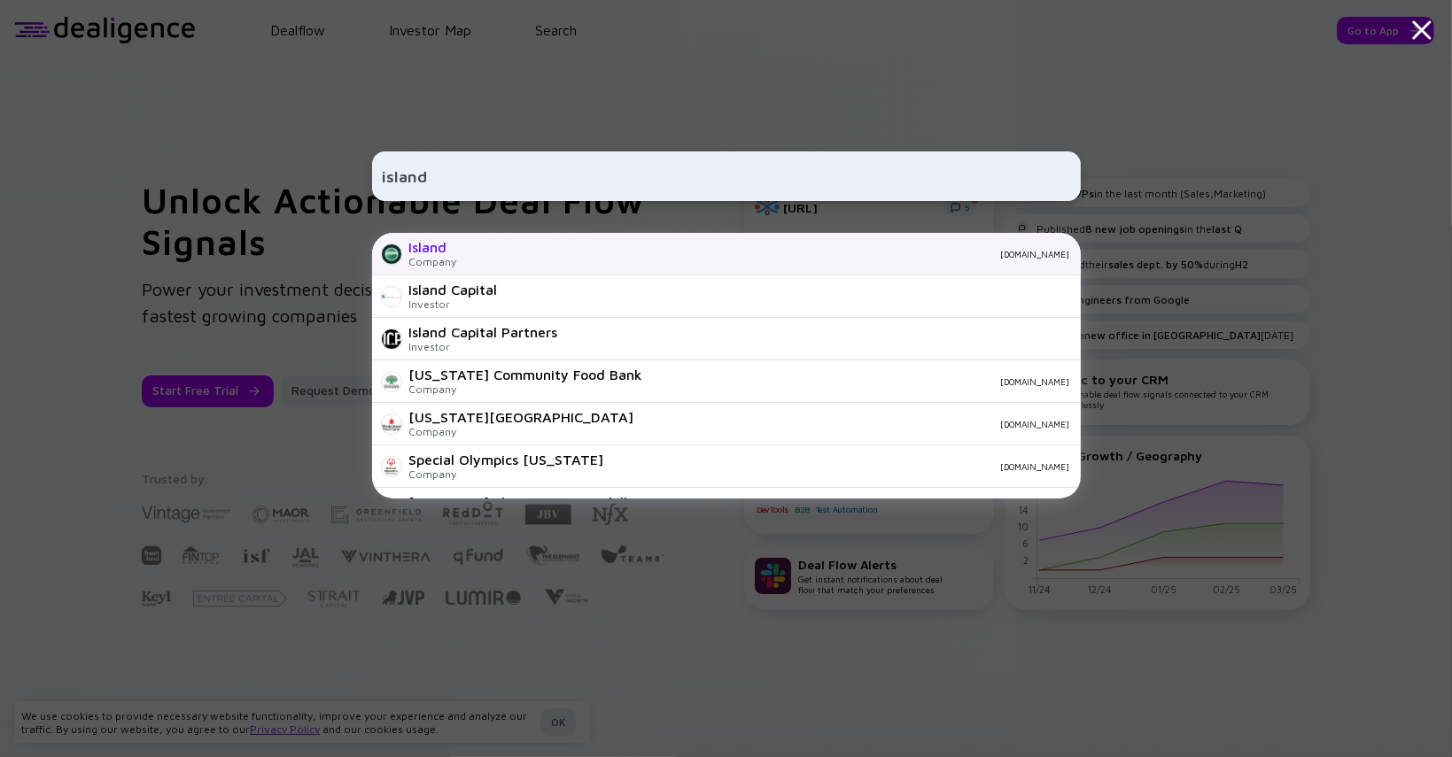
type input "island"
click at [549, 258] on div "[DOMAIN_NAME]" at bounding box center [770, 254] width 599 height 11
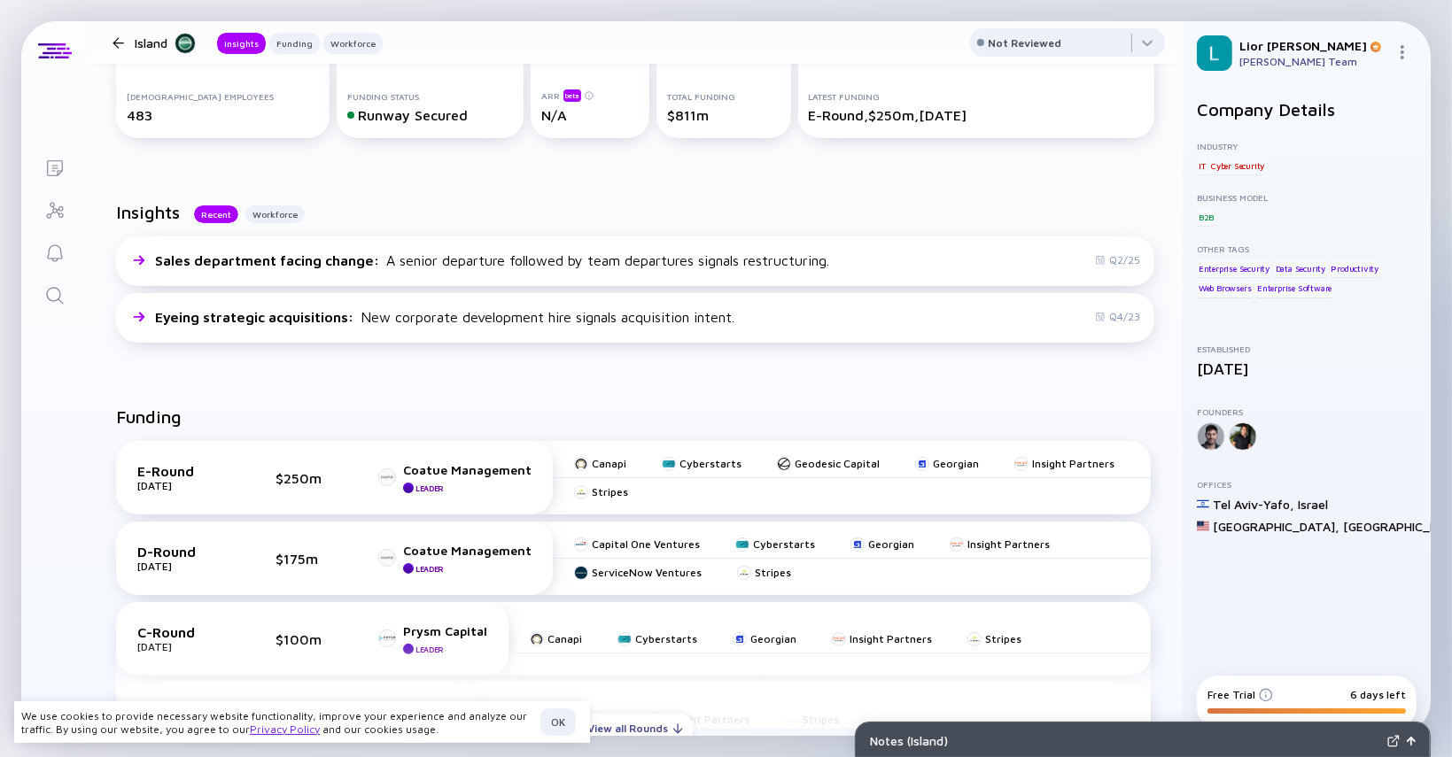
scroll to position [443, 0]
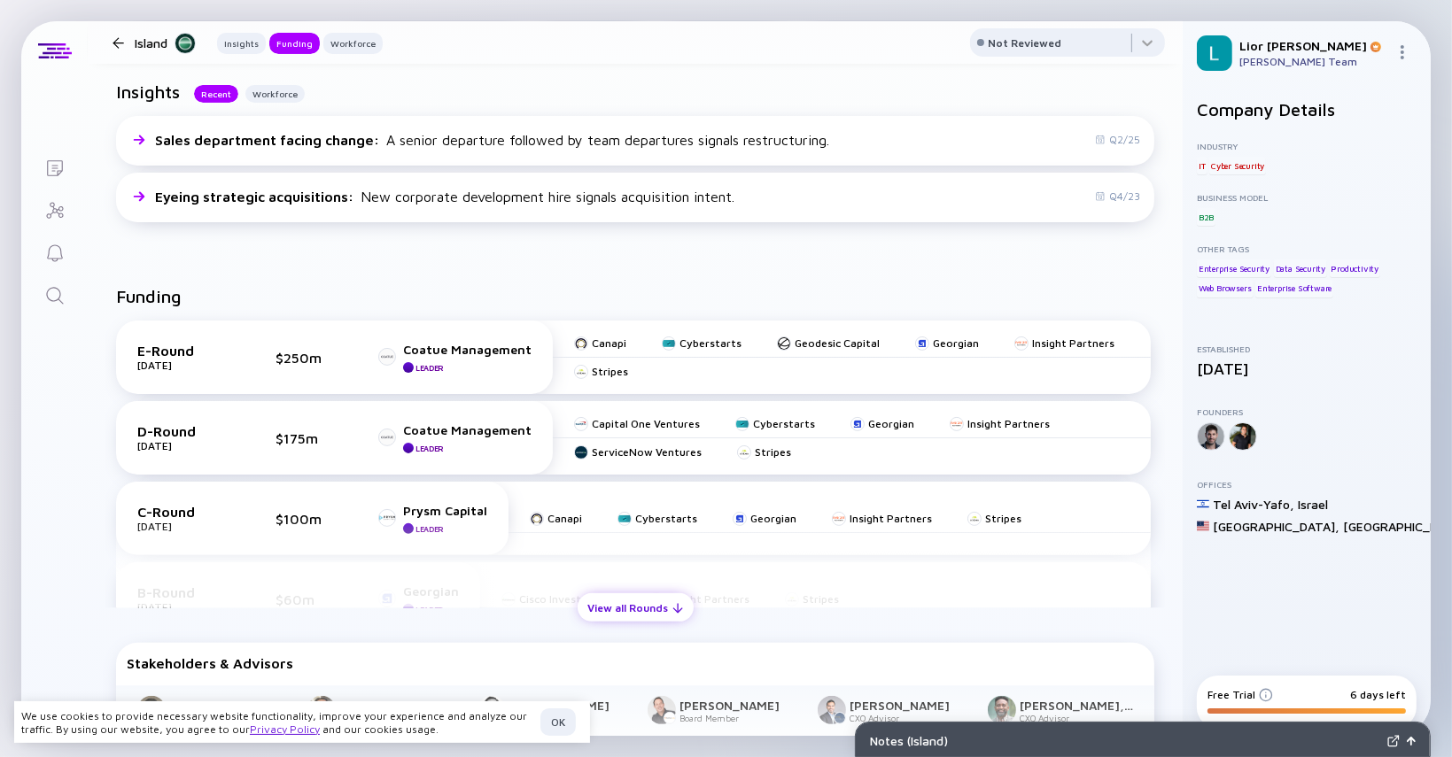
click at [624, 598] on div "View all Rounds" at bounding box center [635, 607] width 116 height 27
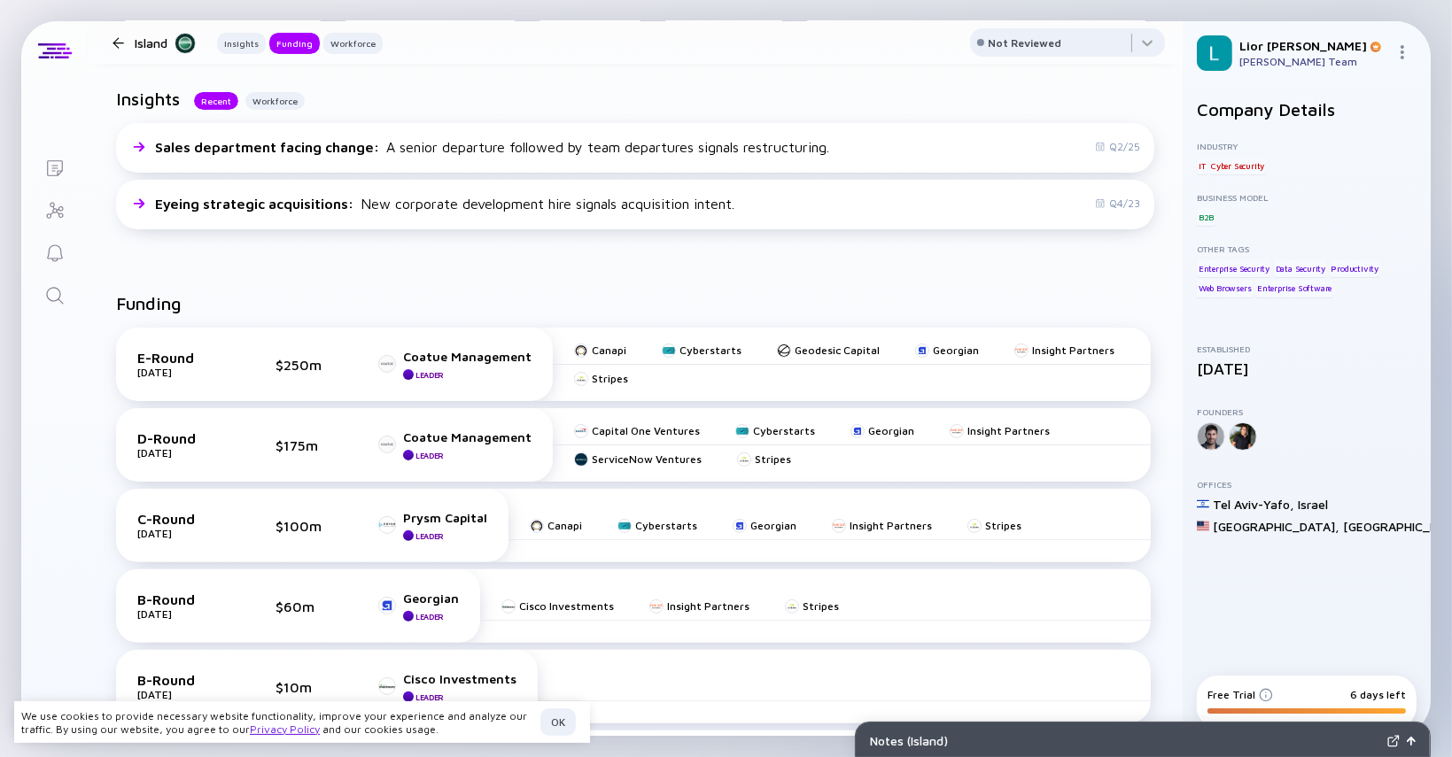
scroll to position [442, 0]
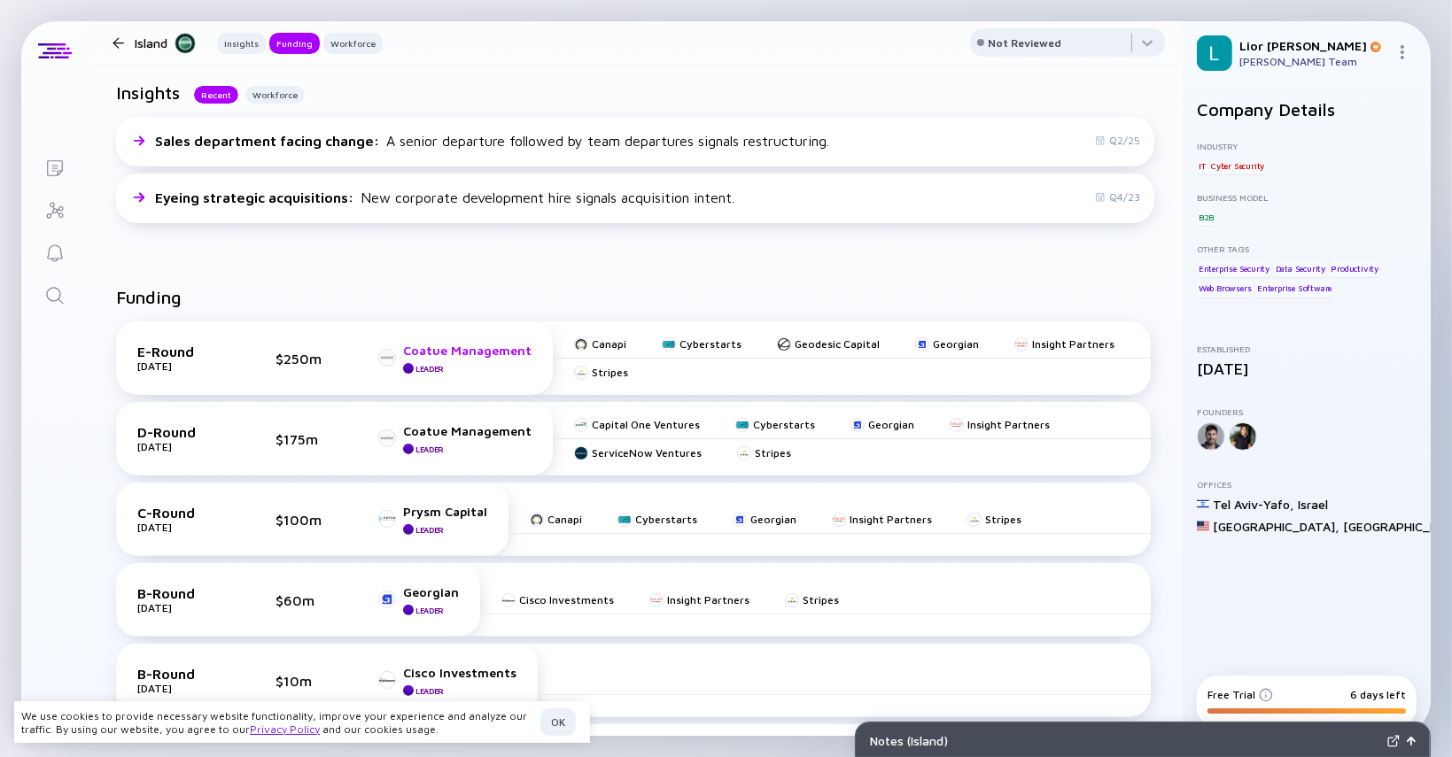
click at [484, 354] on div "Coatue Management" at bounding box center [467, 350] width 128 height 15
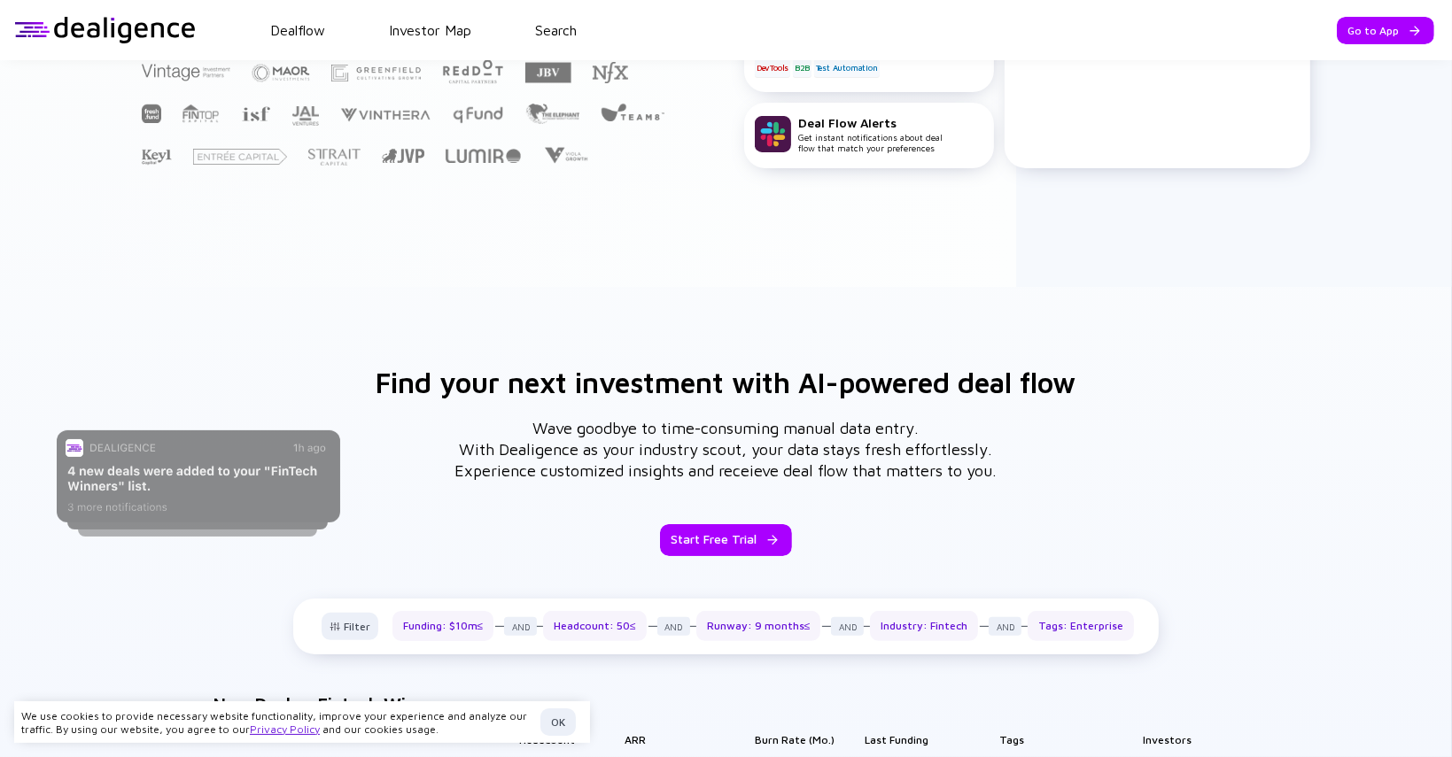
scroll to position [471, 0]
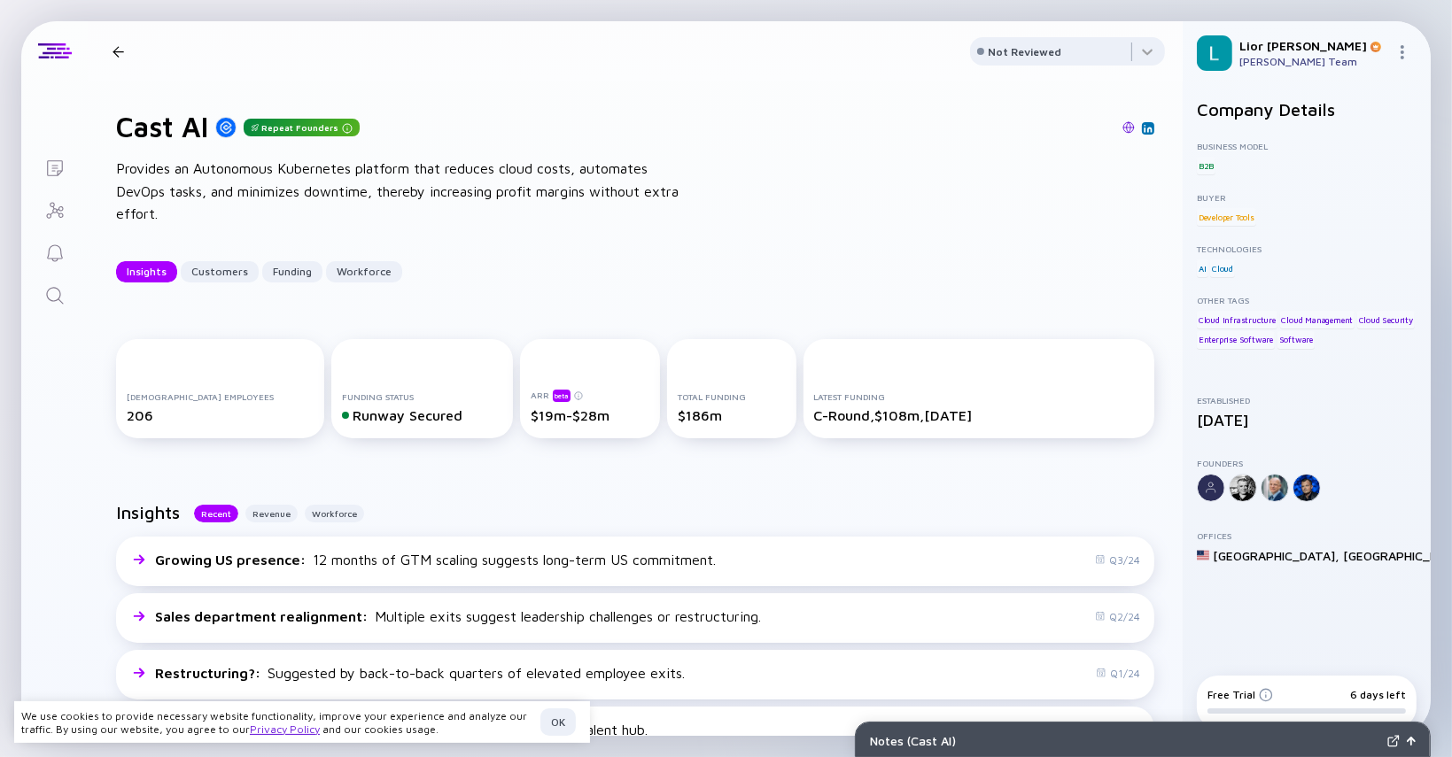
click at [751, 286] on div "Cast AI Repeat Founders Provides an Autonomous Kubernetes platform that reduces…" at bounding box center [635, 195] width 1095 height 229
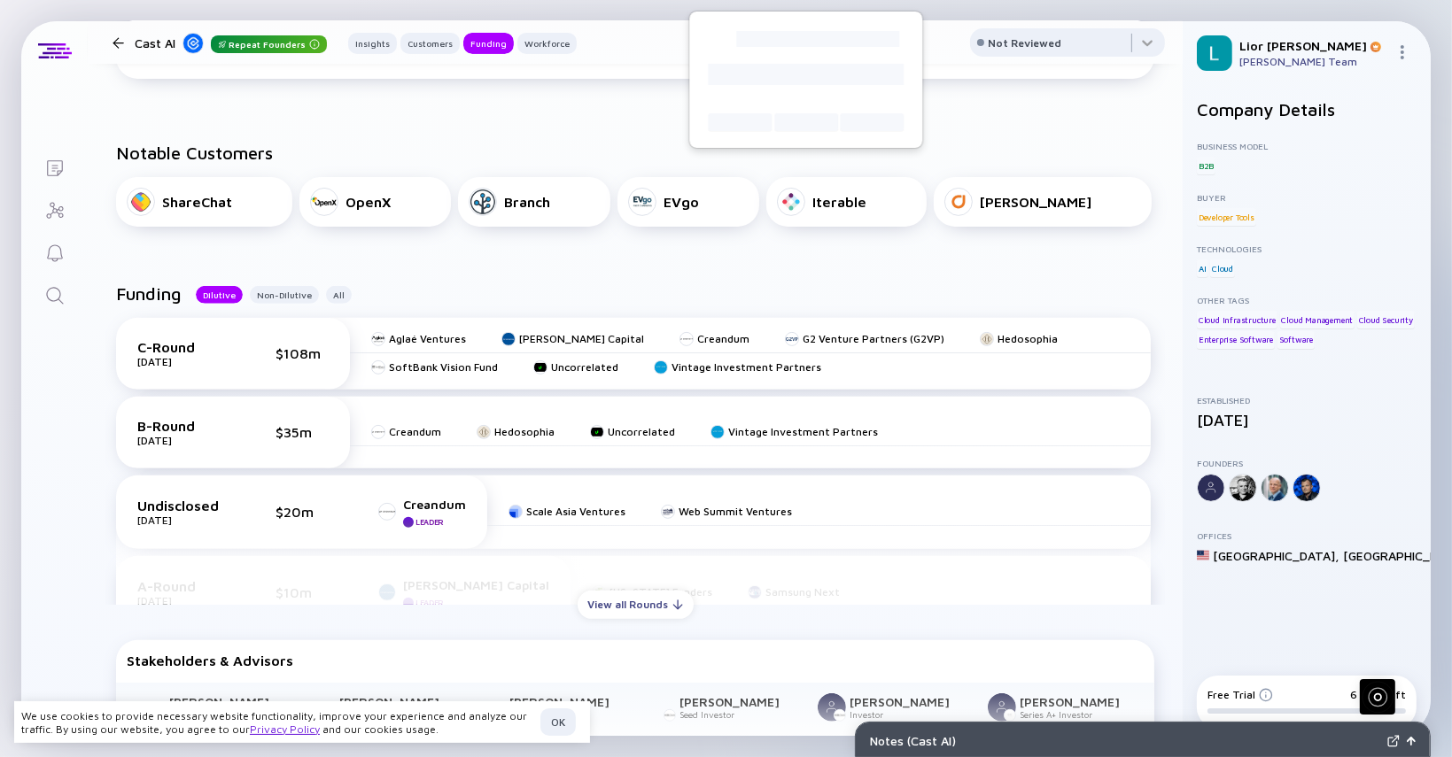
scroll to position [709, 0]
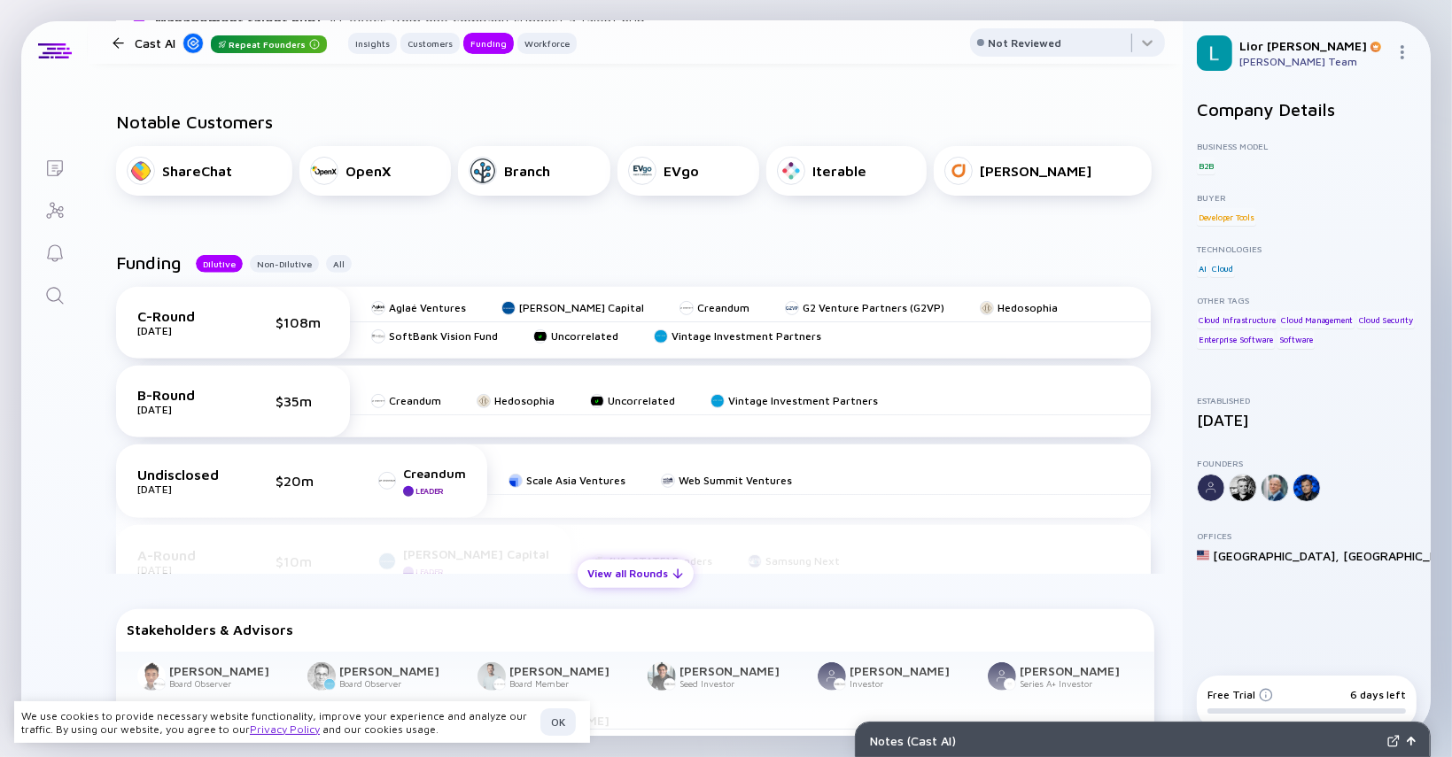
click at [677, 574] on div "View all Rounds" at bounding box center [635, 573] width 116 height 27
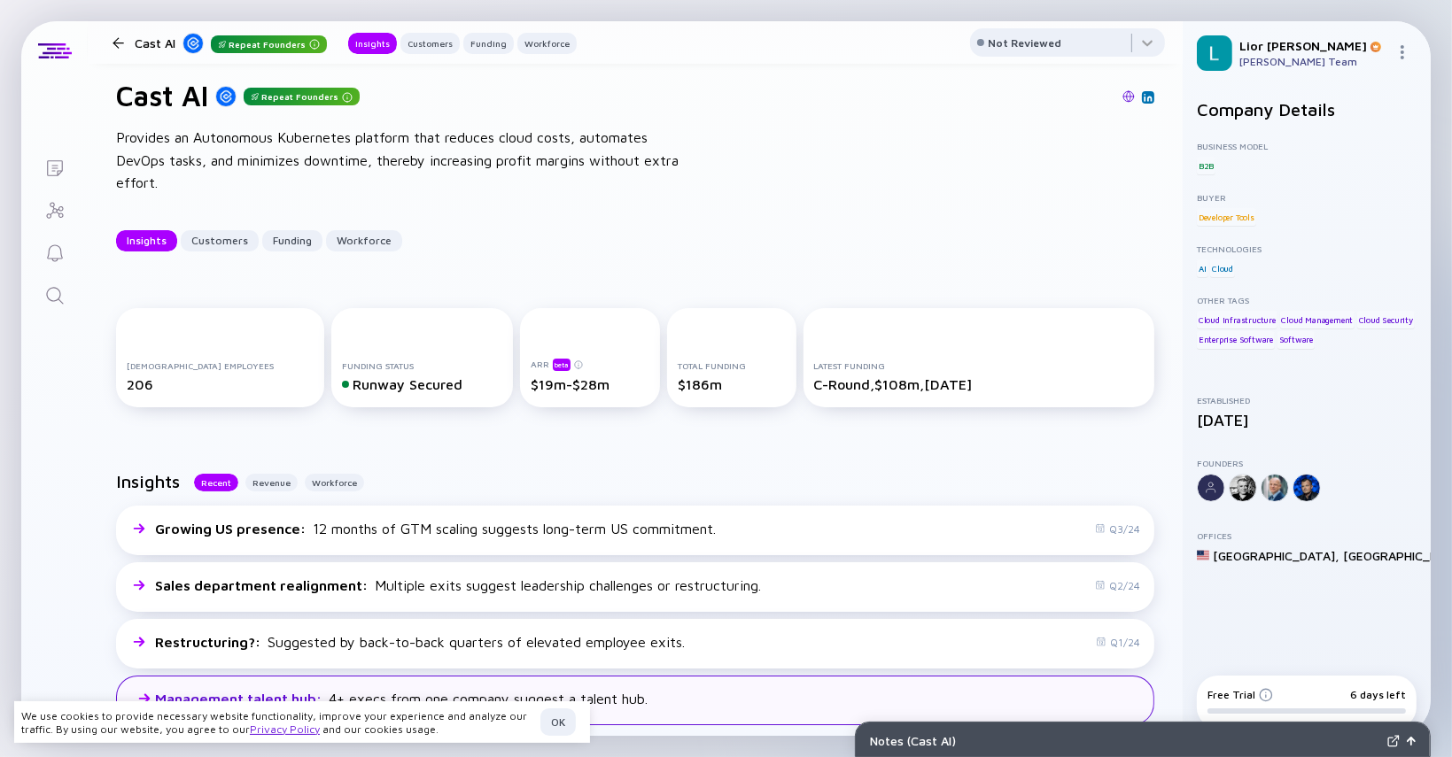
scroll to position [0, 0]
